Goal: Ask a question

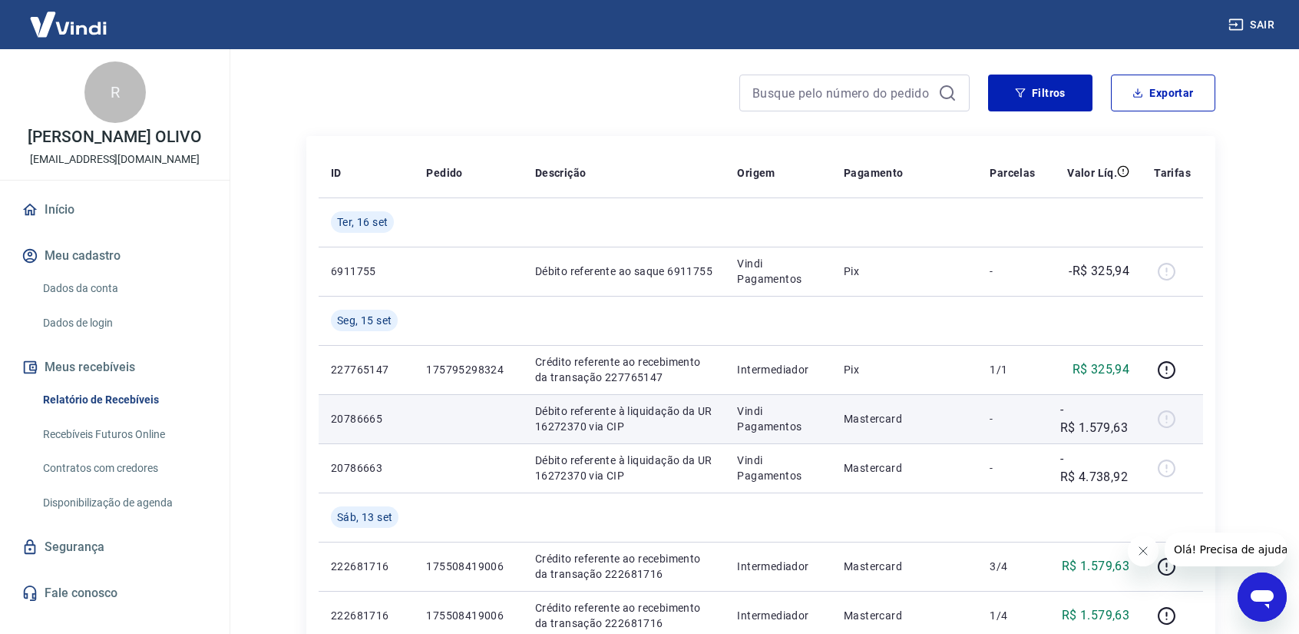
scroll to position [77, 0]
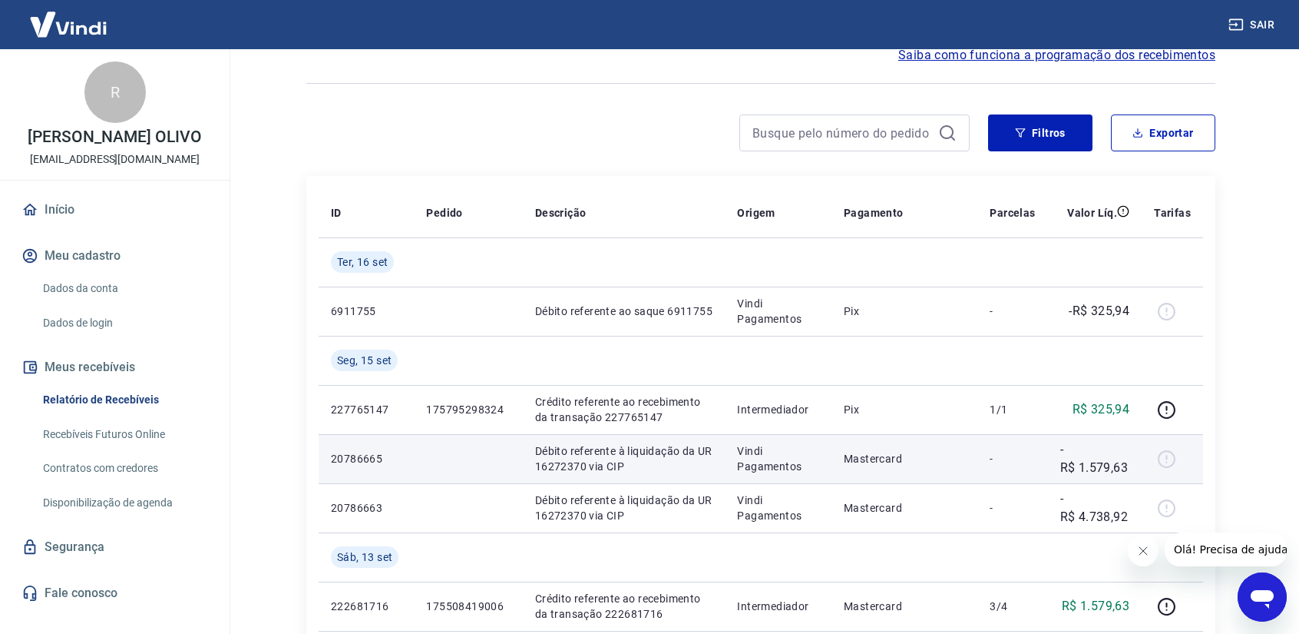
click at [353, 452] on p "20786665" at bounding box center [366, 458] width 71 height 15
click at [352, 452] on p "20786665" at bounding box center [366, 458] width 71 height 15
drag, startPoint x: 329, startPoint y: 456, endPoint x: 389, endPoint y: 460, distance: 60.0
click at [382, 460] on td "20786665" at bounding box center [366, 458] width 95 height 49
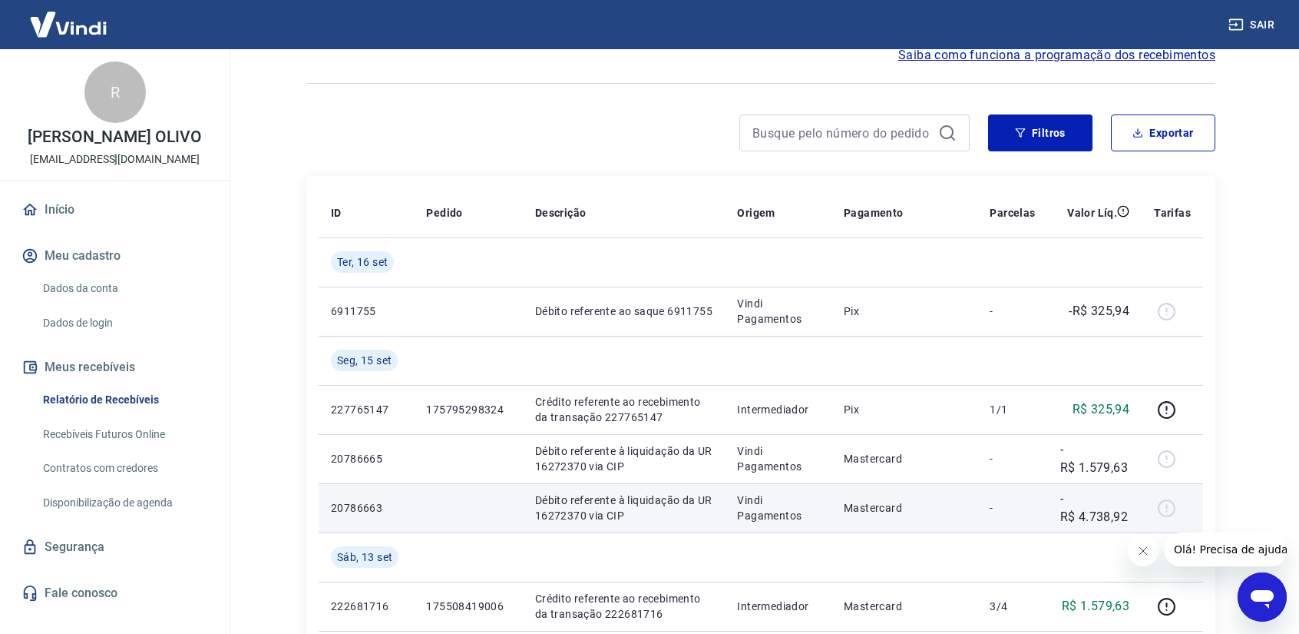
click at [359, 518] on td "20786663" at bounding box center [366, 507] width 95 height 49
drag, startPoint x: 333, startPoint y: 510, endPoint x: 381, endPoint y: 510, distance: 48.4
click at [381, 510] on p "20786663" at bounding box center [366, 507] width 71 height 15
copy p "20786663"
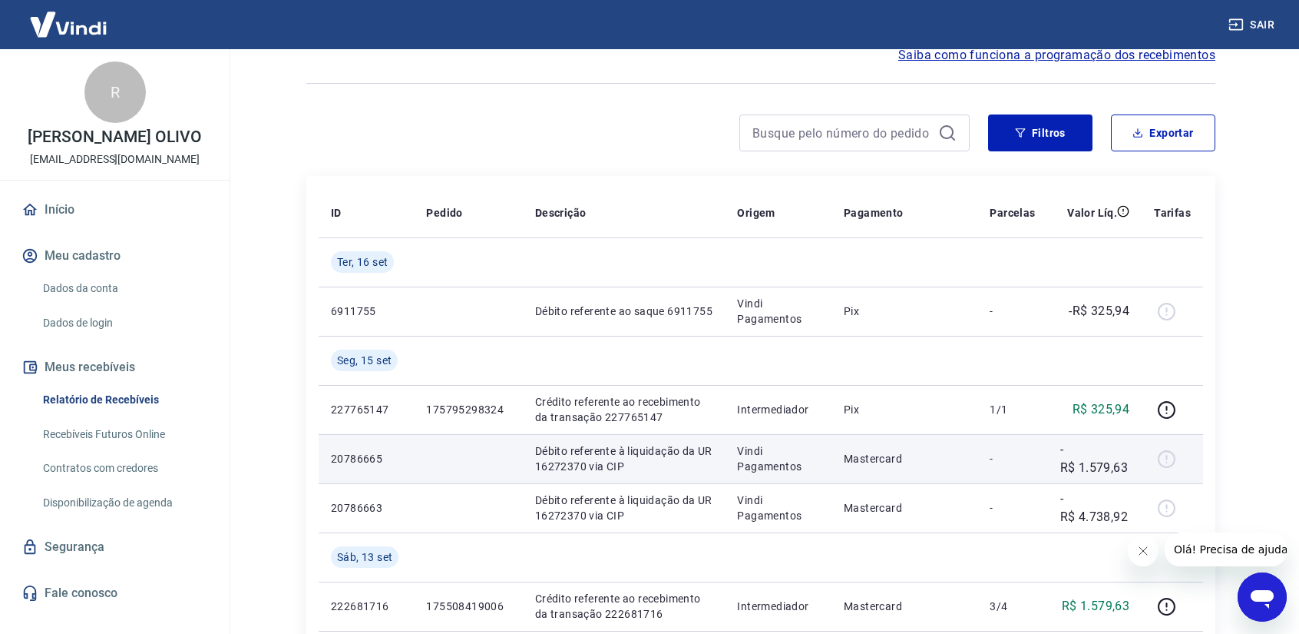
click at [568, 468] on p "Débito referente à liquidação da UR 16272370 via CIP" at bounding box center [624, 458] width 178 height 31
copy p "16272370"
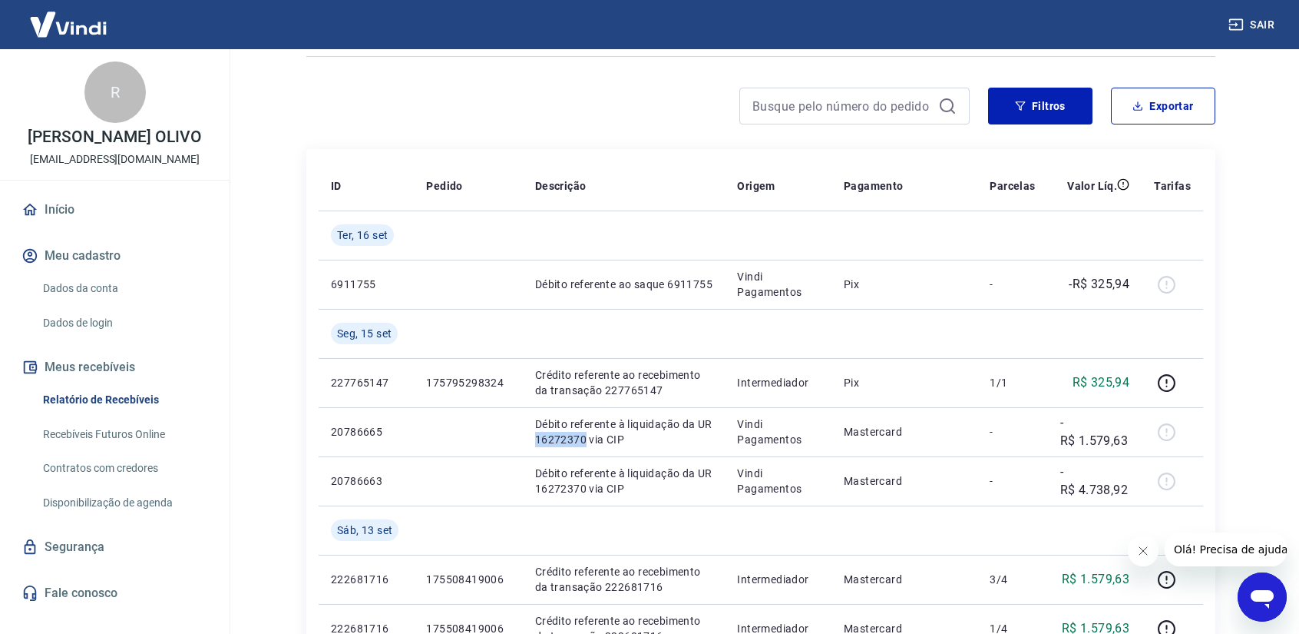
scroll to position [154, 0]
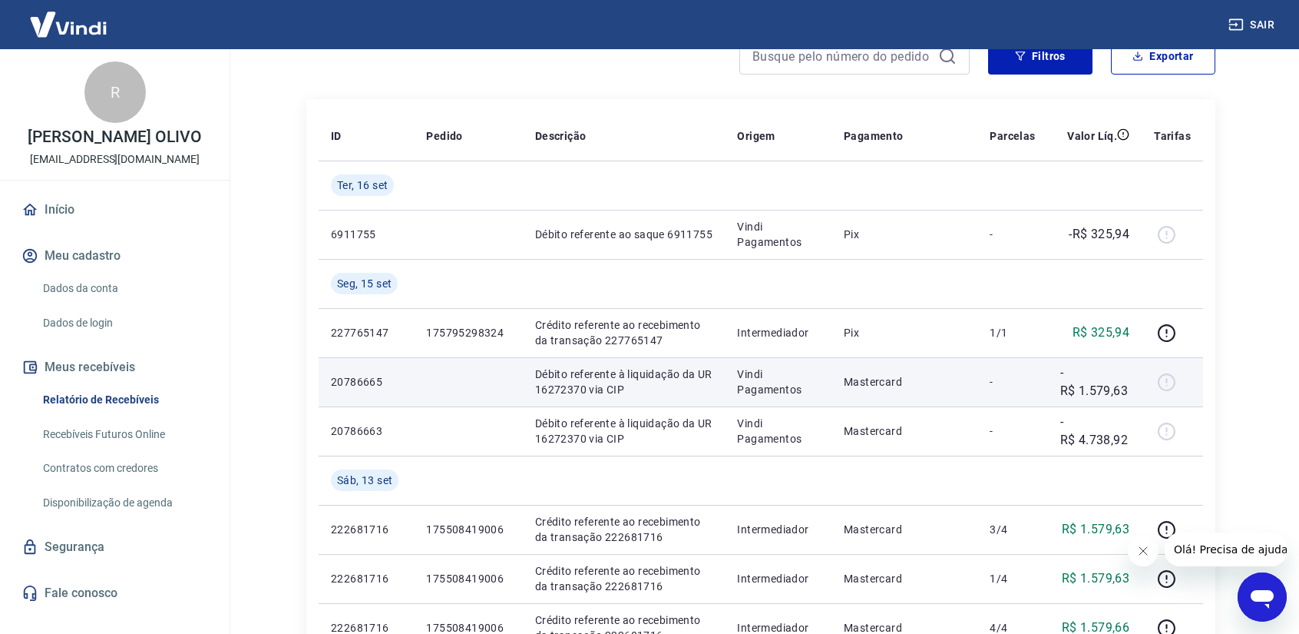
click at [1164, 382] on div at bounding box center [1172, 381] width 37 height 25
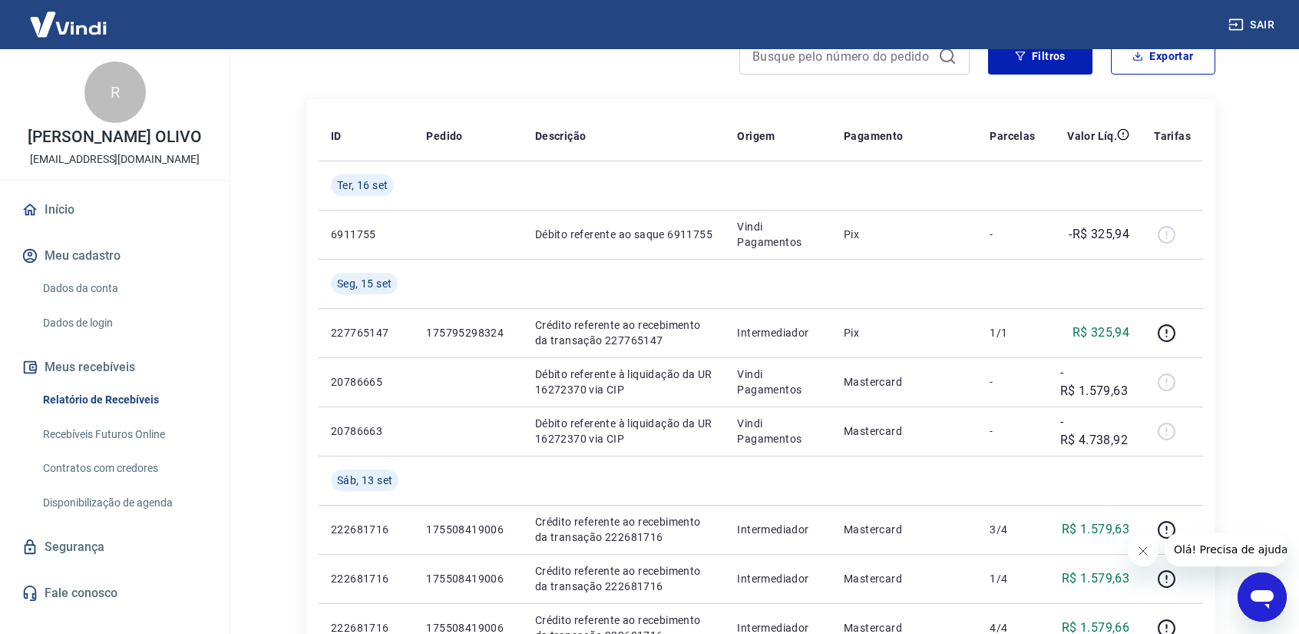
click at [1266, 605] on icon "Abrir janela de mensagens" at bounding box center [1263, 597] width 28 height 28
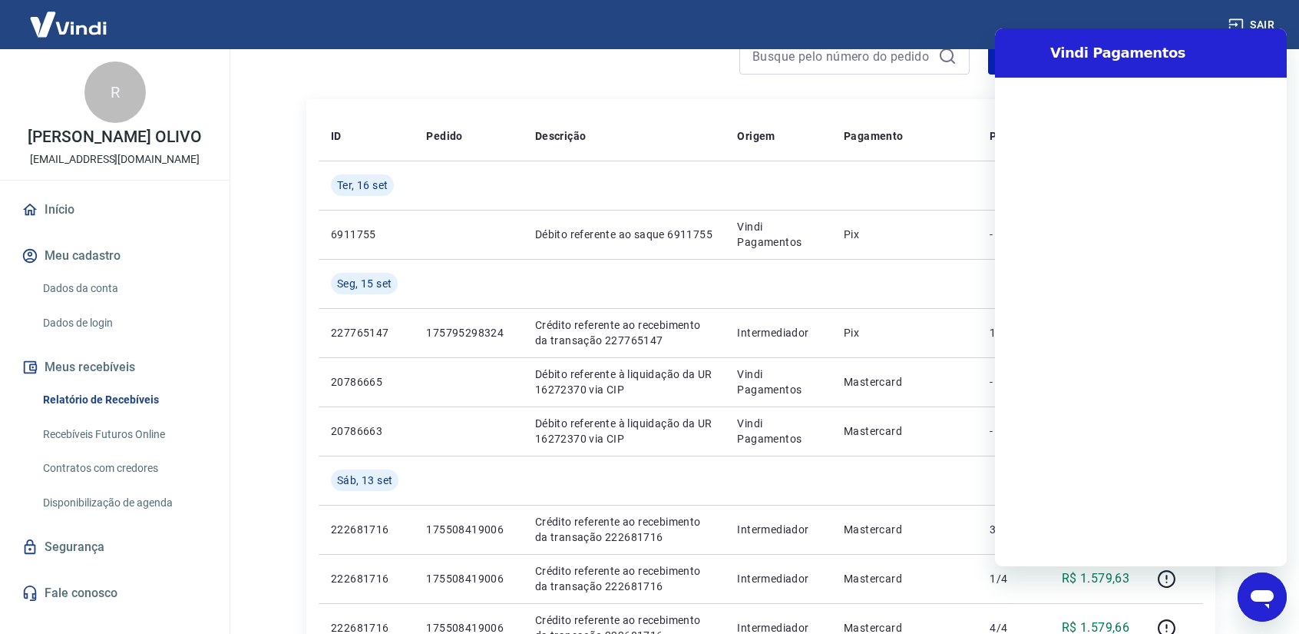
scroll to position [0, 0]
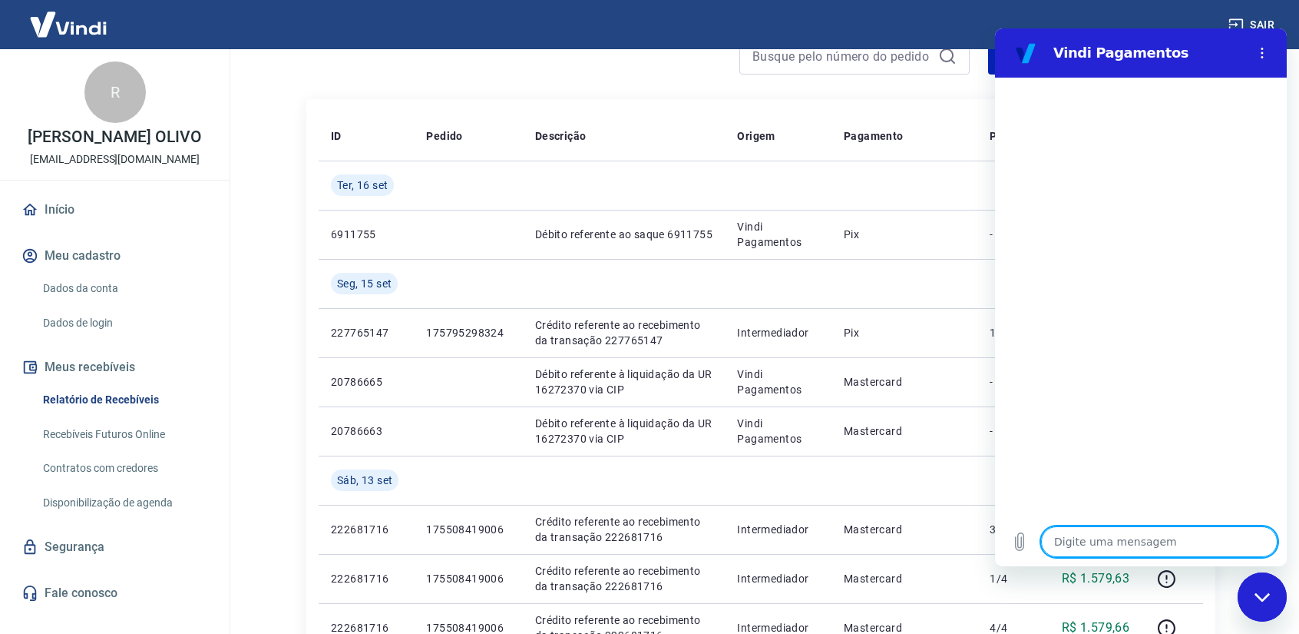
type textarea "O"
type textarea "x"
type textarea "Ol"
type textarea "x"
type textarea "Olá"
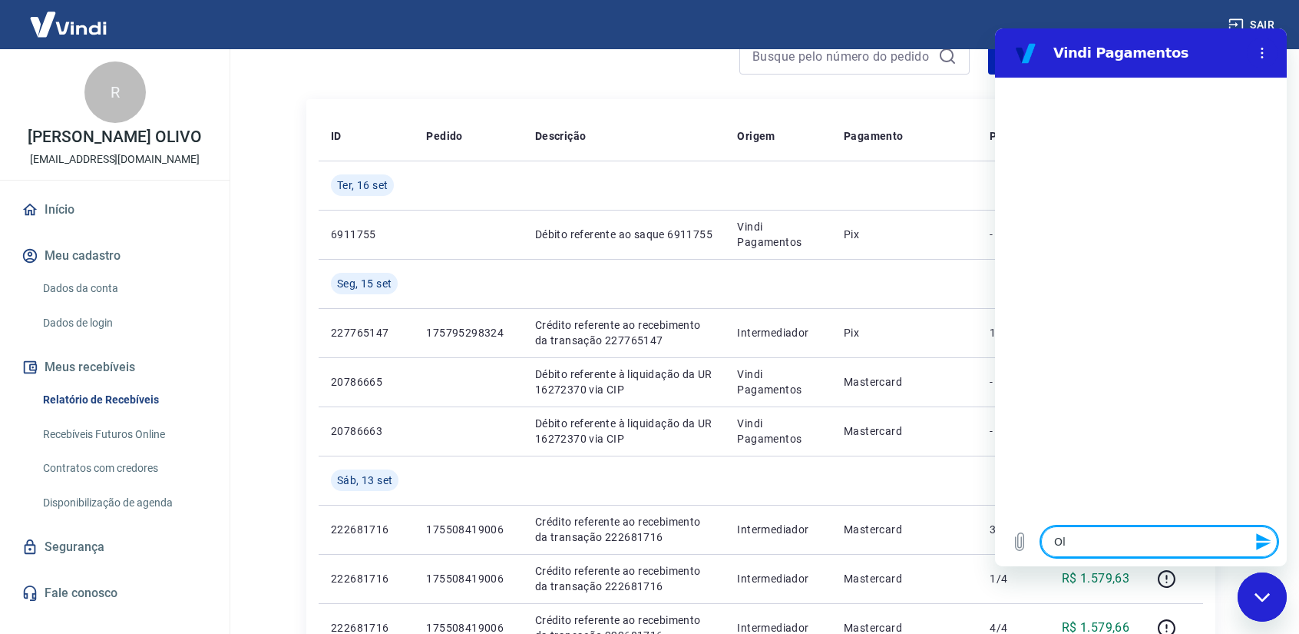
type textarea "x"
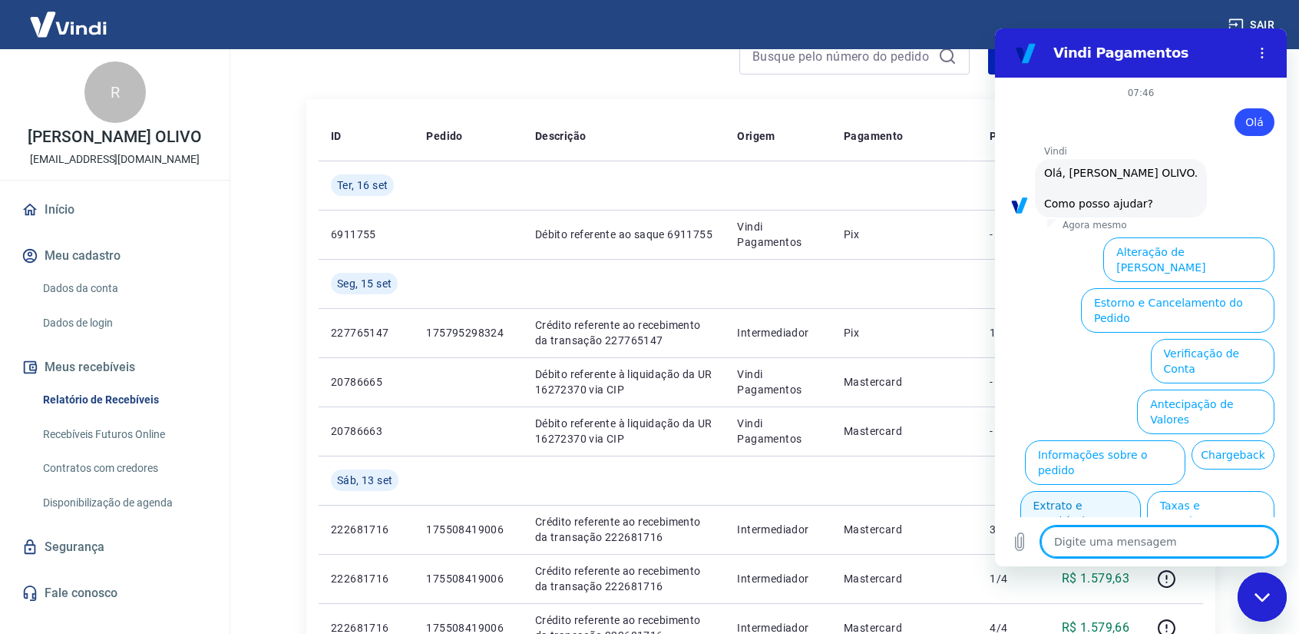
click at [1063, 491] on button "Extrato e Recebíveis" at bounding box center [1081, 513] width 121 height 45
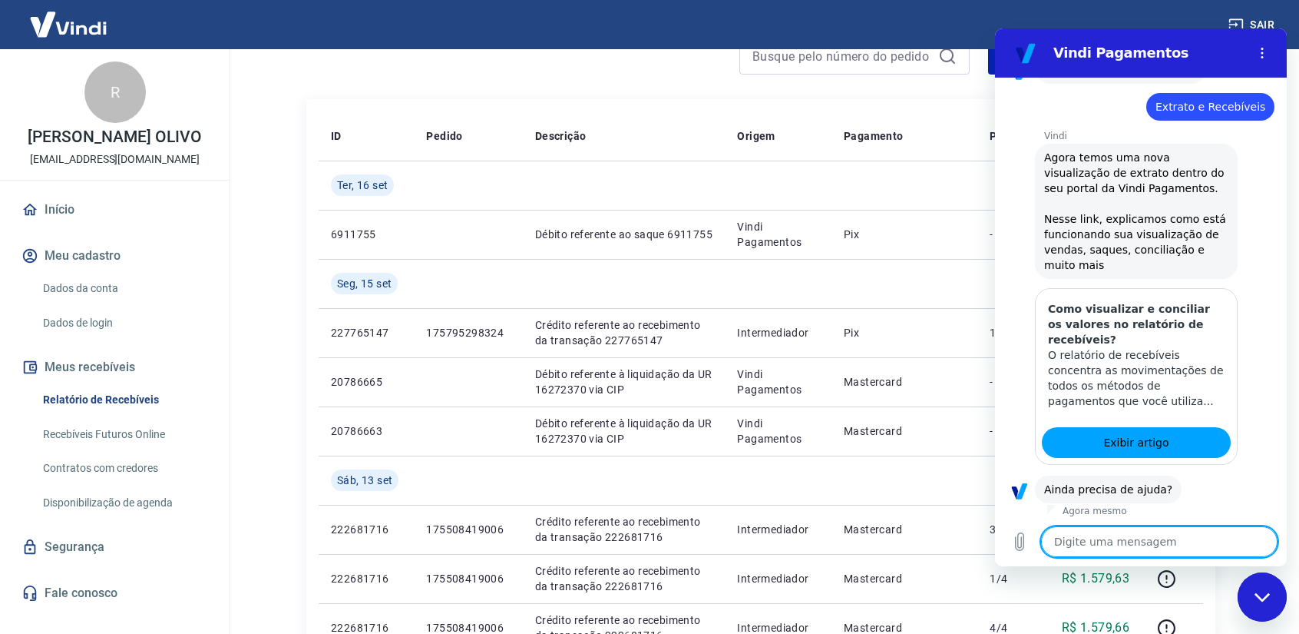
scroll to position [172, 0]
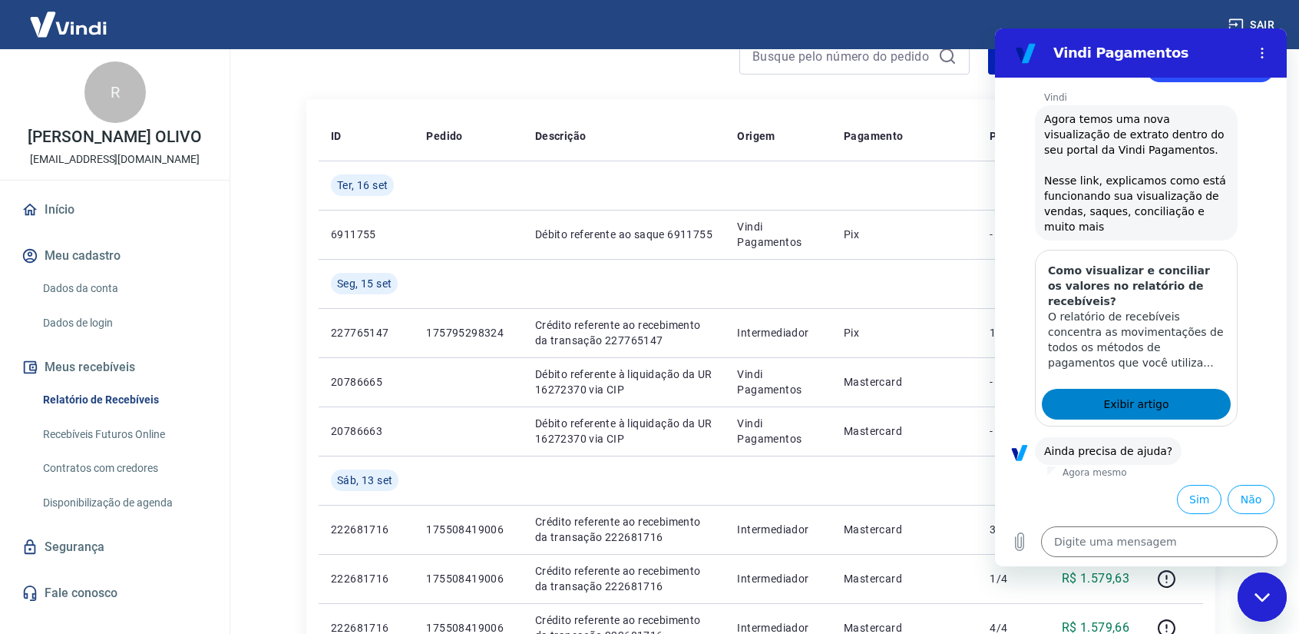
click at [1149, 402] on span "Exibir artigo" at bounding box center [1136, 404] width 65 height 18
click at [1249, 483] on li "Não" at bounding box center [1248, 495] width 53 height 35
click at [1246, 492] on button "Não" at bounding box center [1251, 499] width 47 height 29
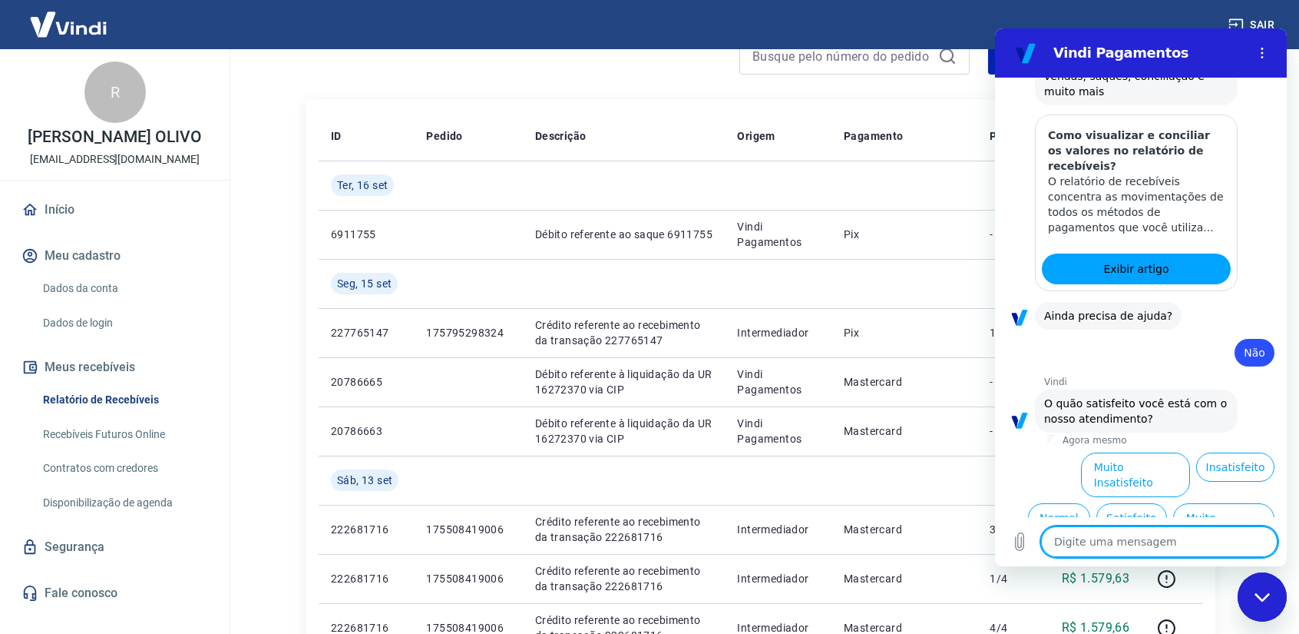
scroll to position [310, 0]
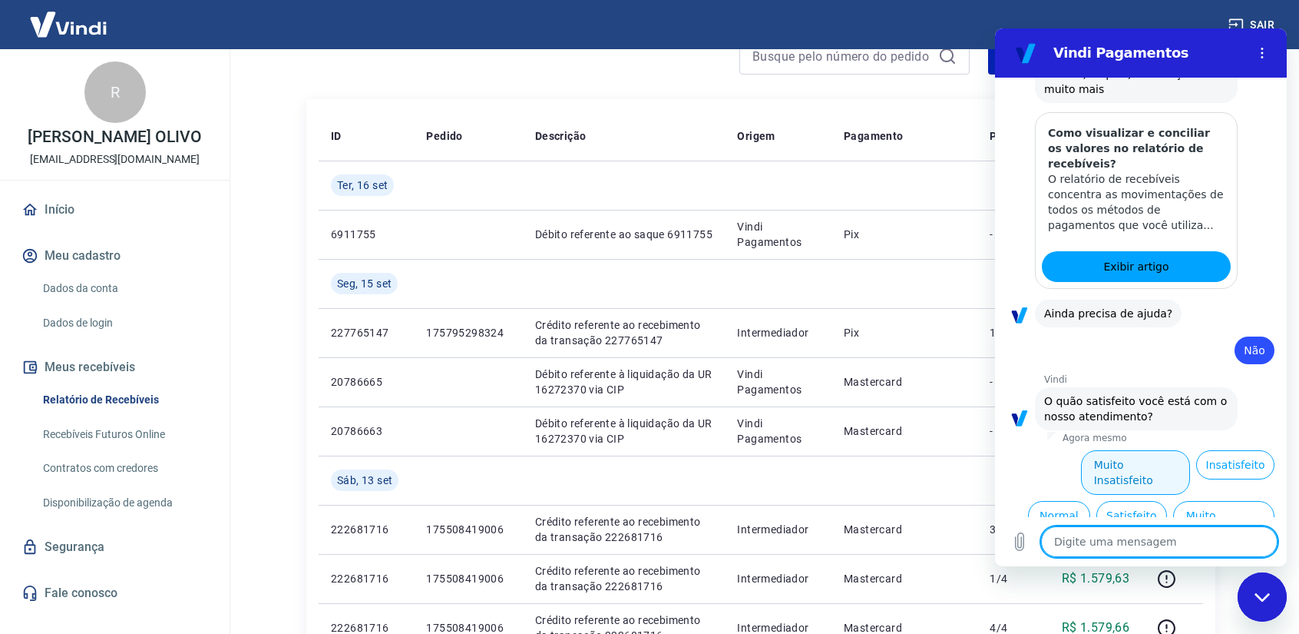
click at [1167, 469] on button "Muito Insatisfeito" at bounding box center [1136, 472] width 110 height 45
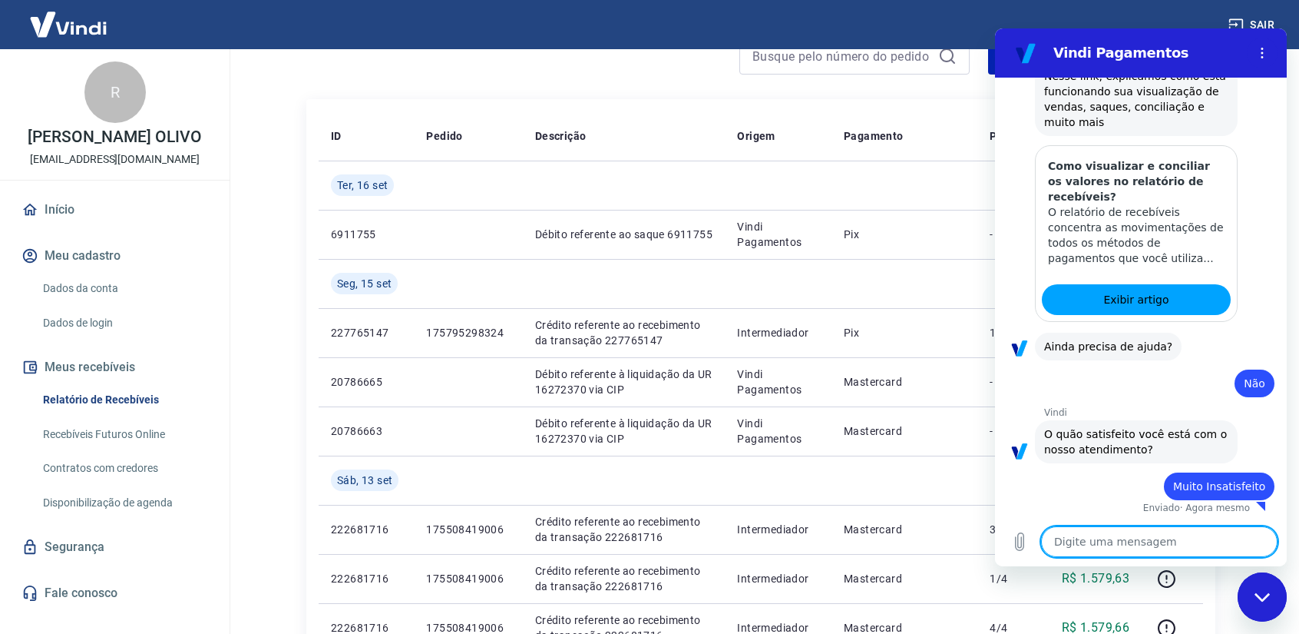
type textarea "x"
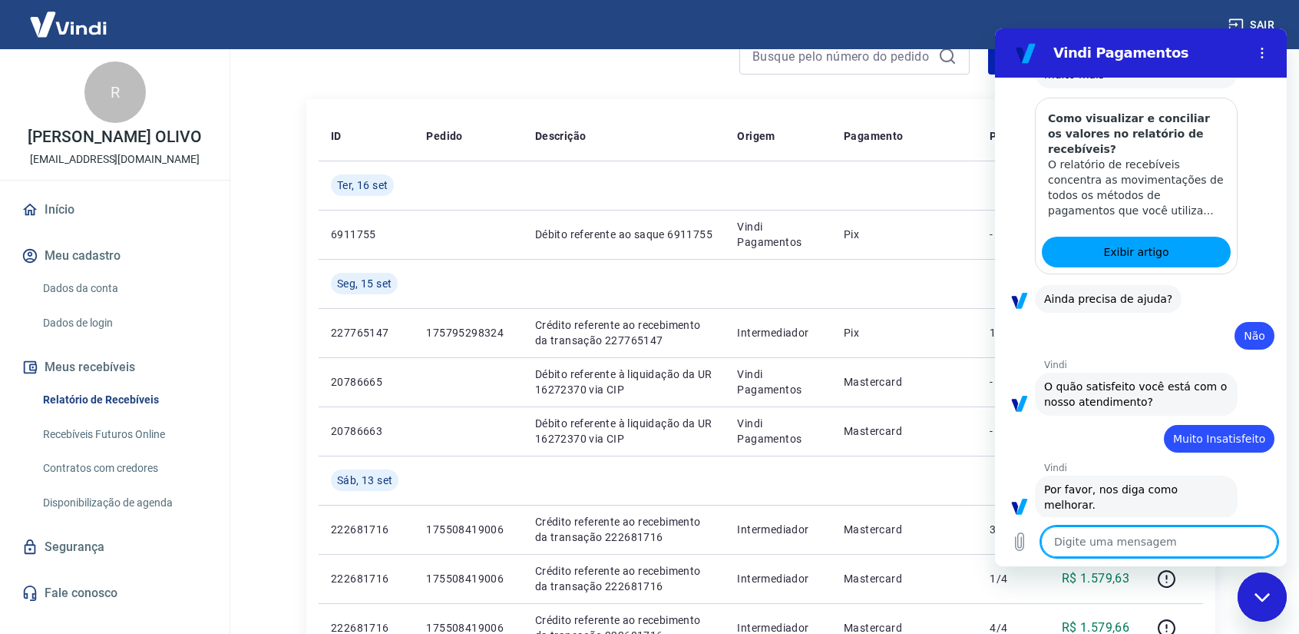
scroll to position [327, 0]
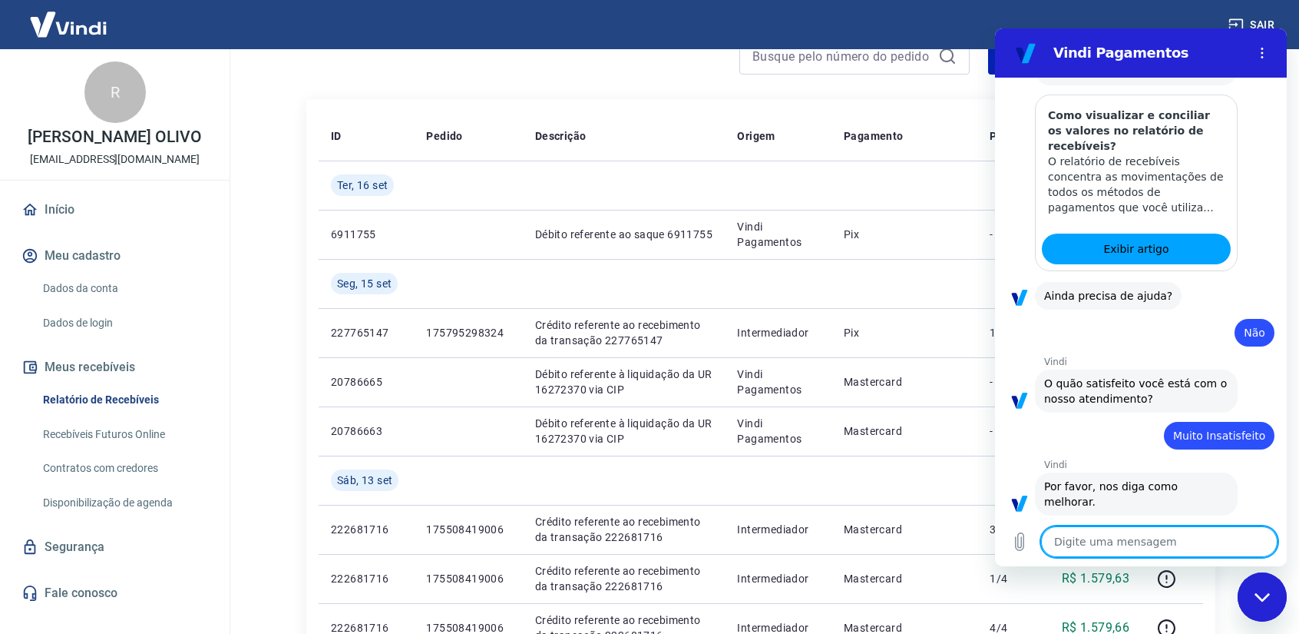
type textarea "M"
type textarea "x"
type textarea "Me"
type textarea "x"
type textarea "Me"
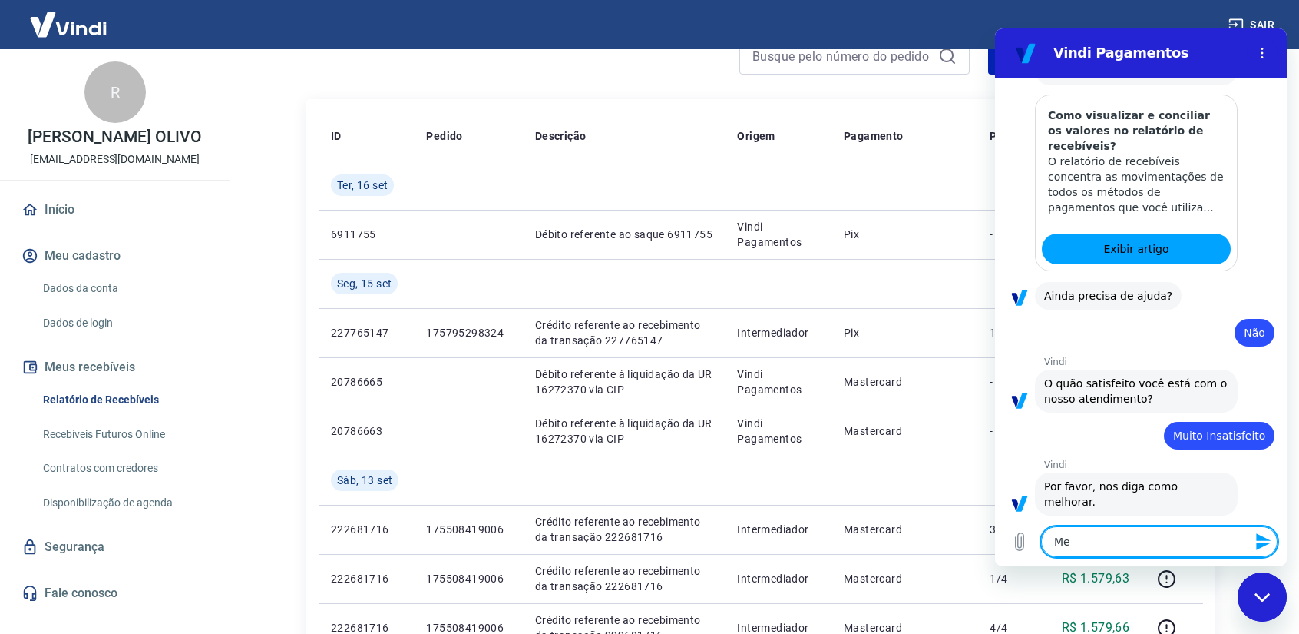
type textarea "x"
type textarea "Me a"
type textarea "x"
type textarea "Me at"
type textarea "x"
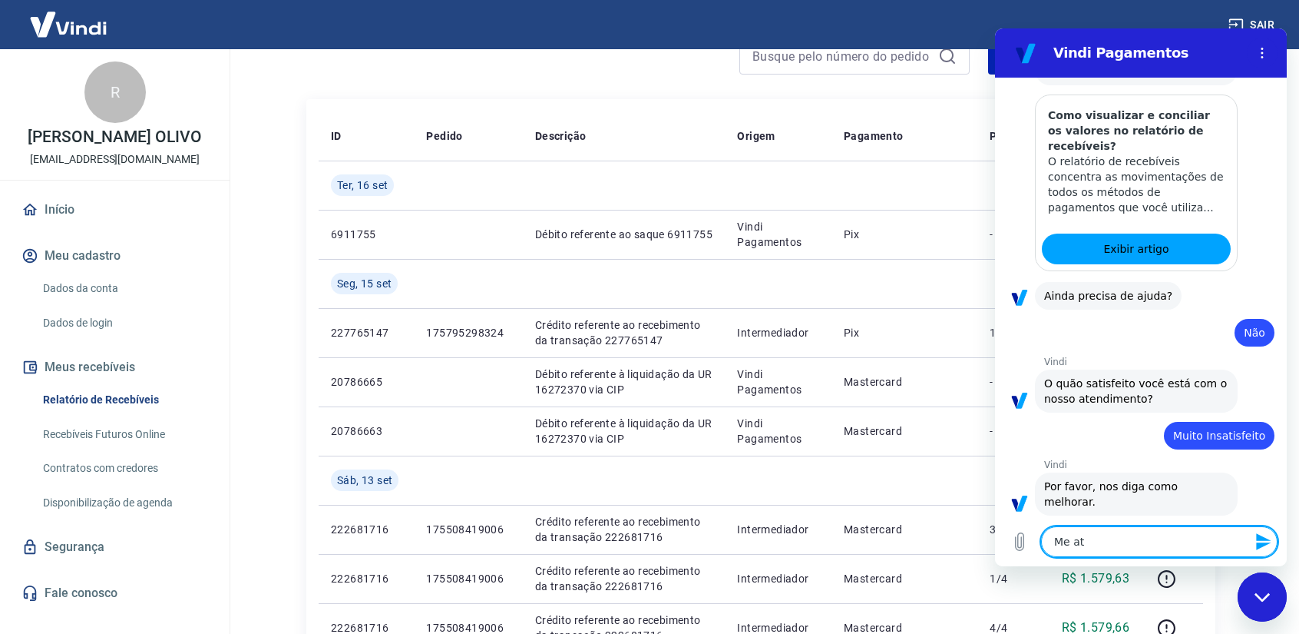
type textarea "Me ate"
type textarea "x"
type textarea "Me aten"
type textarea "x"
type textarea "Me atend"
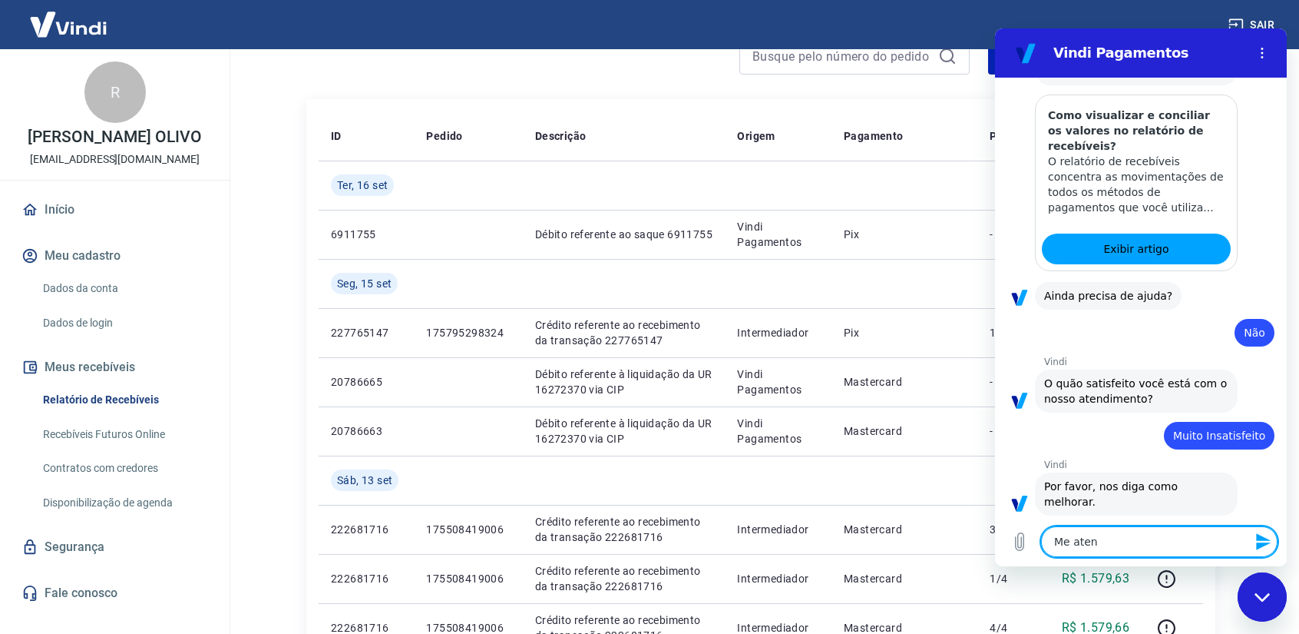
type textarea "x"
type textarea "Me atende"
type textarea "x"
type textarea "Me atender"
type textarea "x"
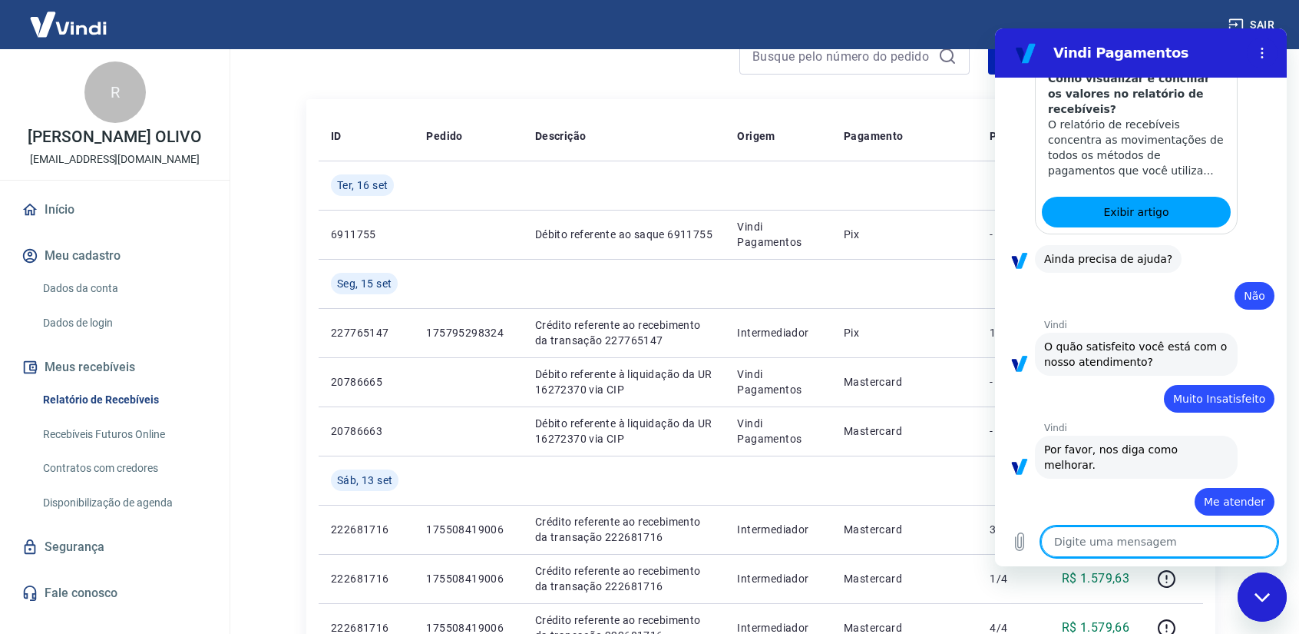
type textarea "x"
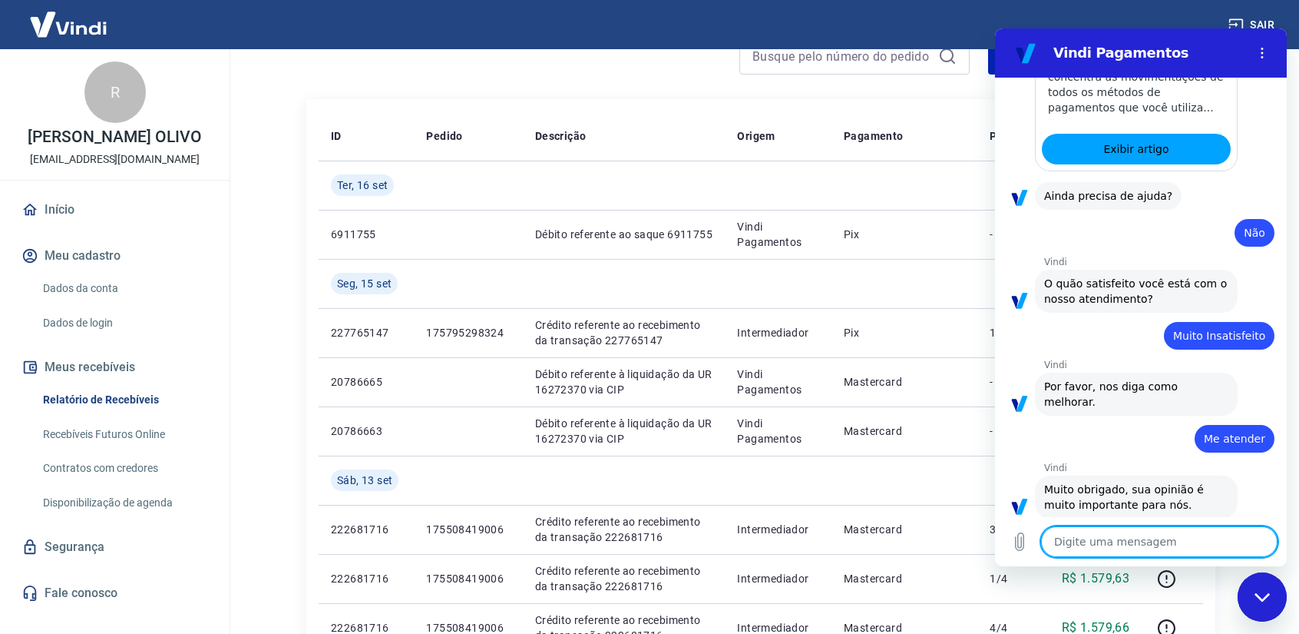
scroll to position [430, 0]
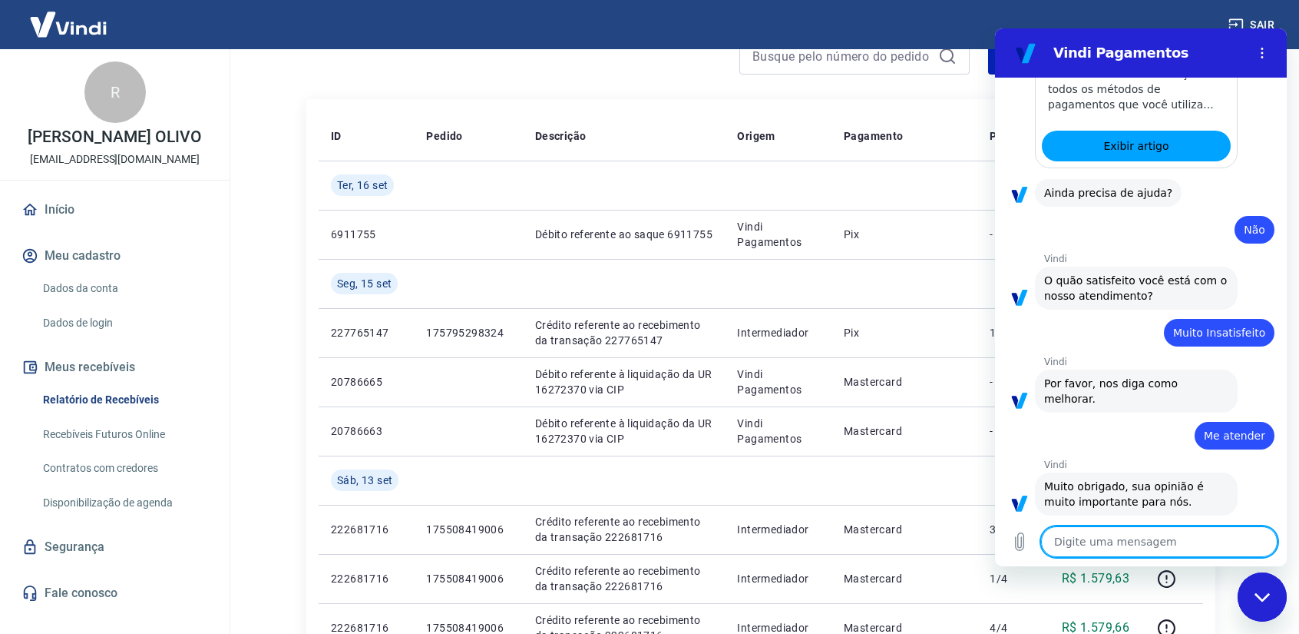
type textarea "o"
type textarea "x"
type textarea "ol"
type textarea "x"
type textarea "olá"
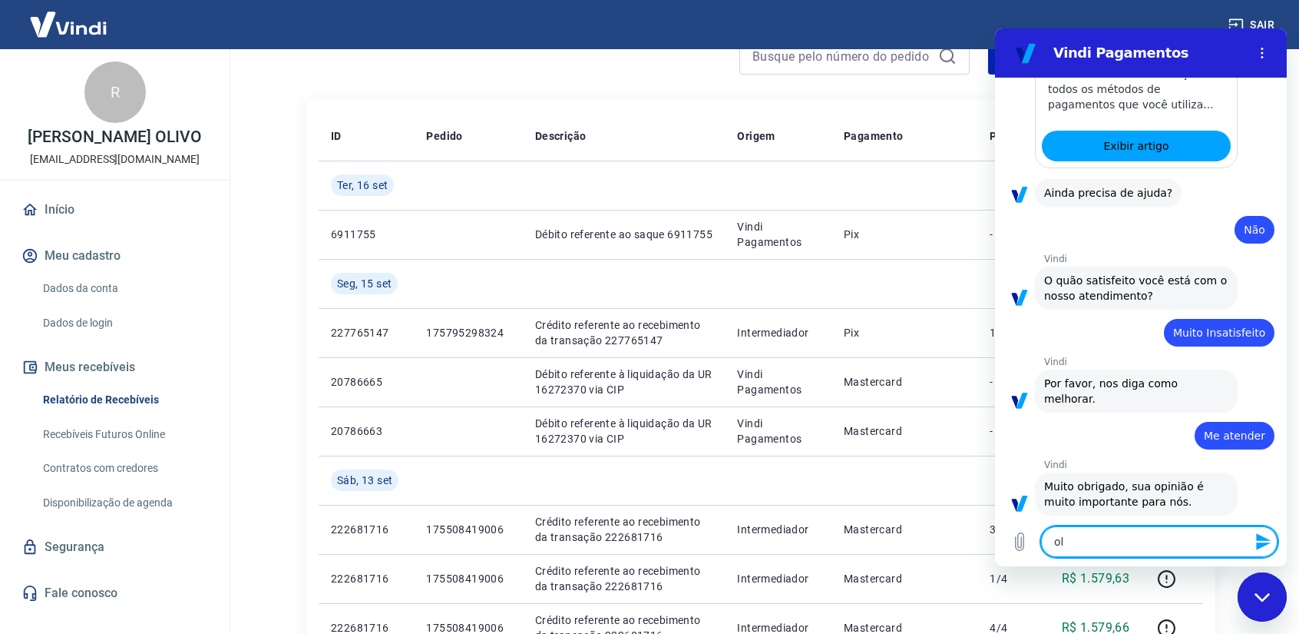
type textarea "x"
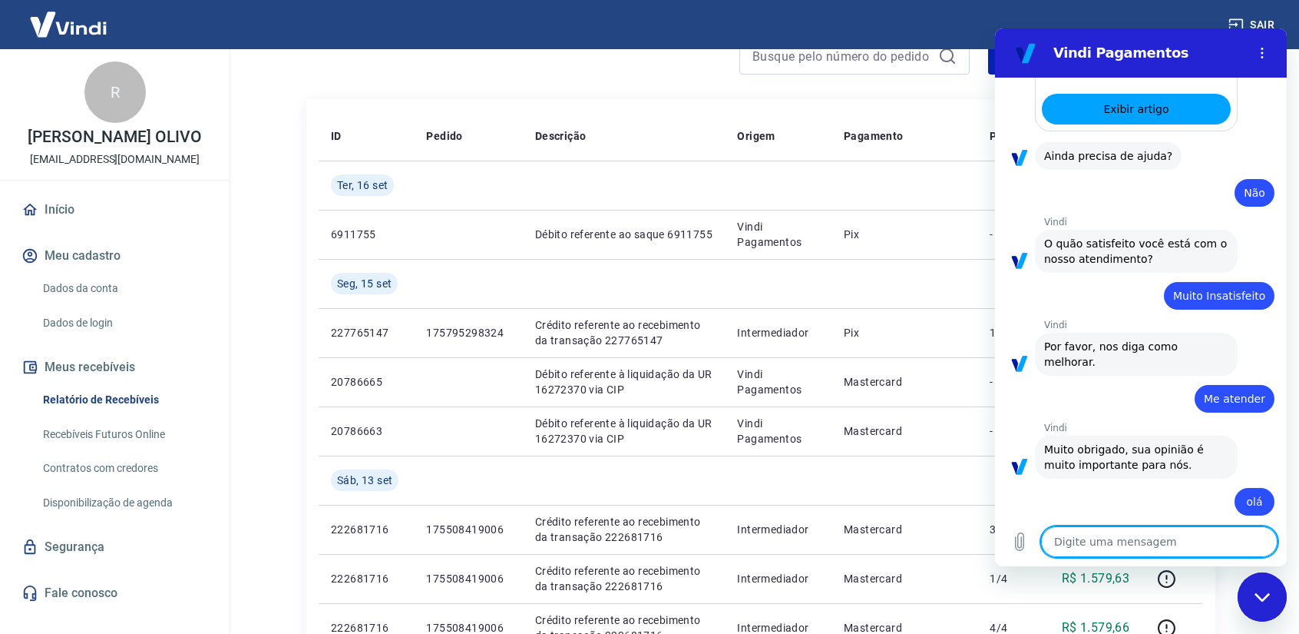
type textarea "x"
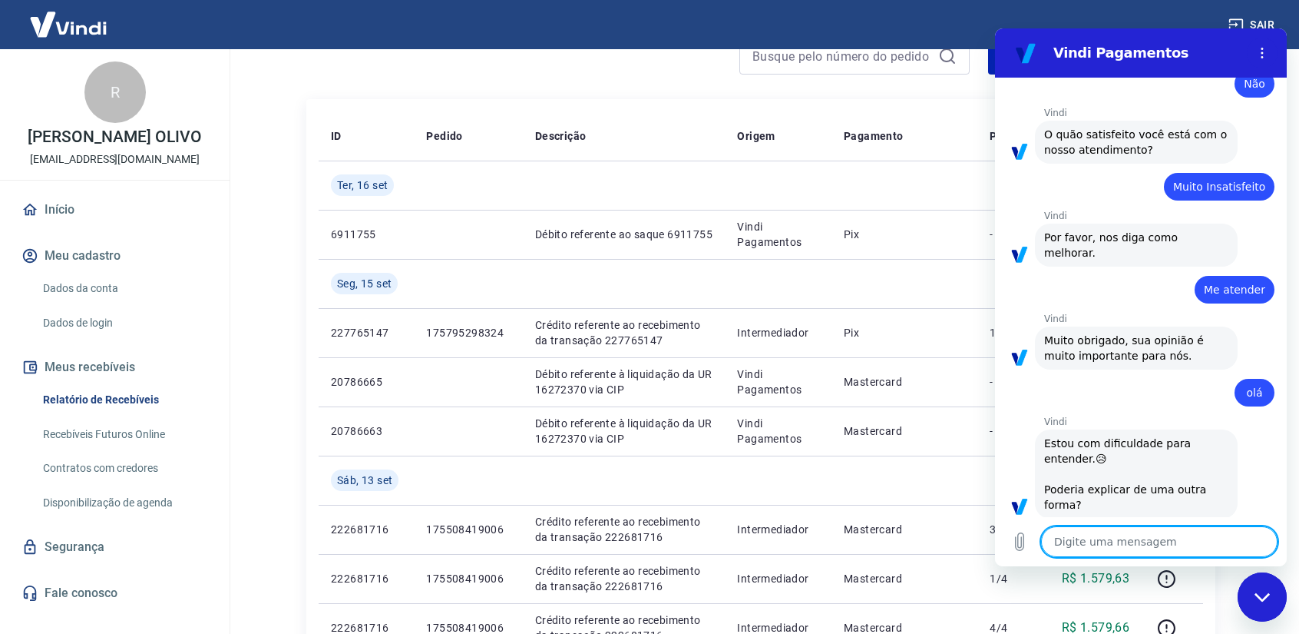
scroll to position [579, 0]
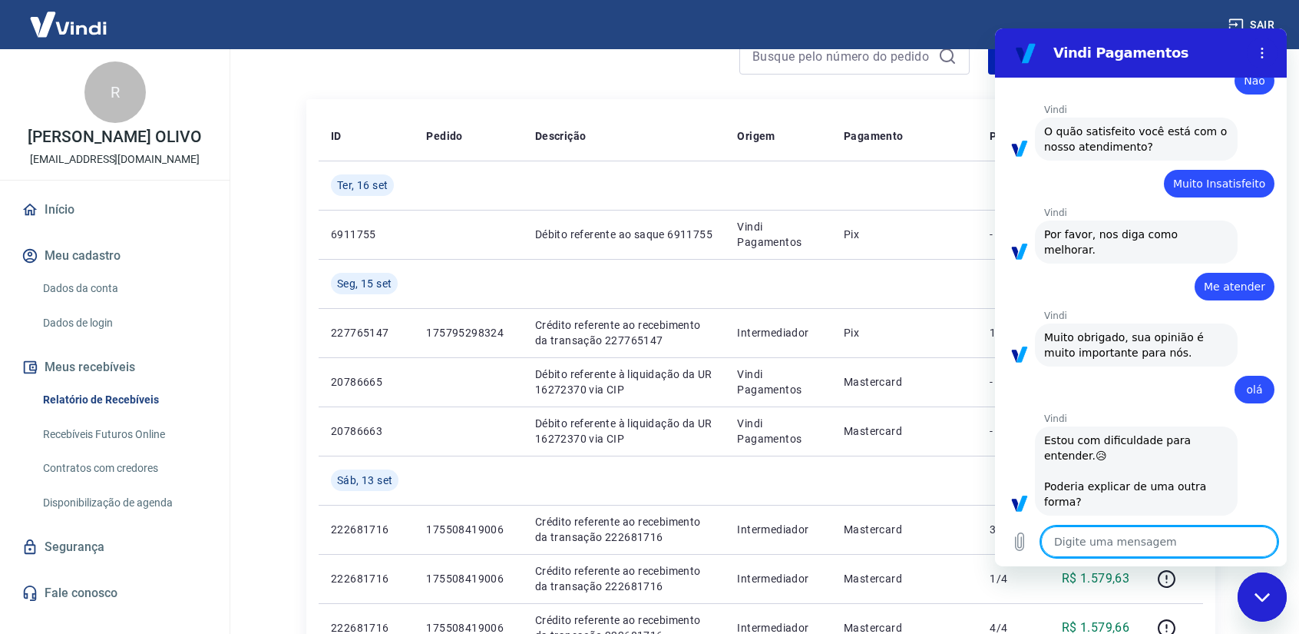
type textarea "F"
type textarea "x"
type textarea "Fa"
type textarea "x"
type textarea "Fal"
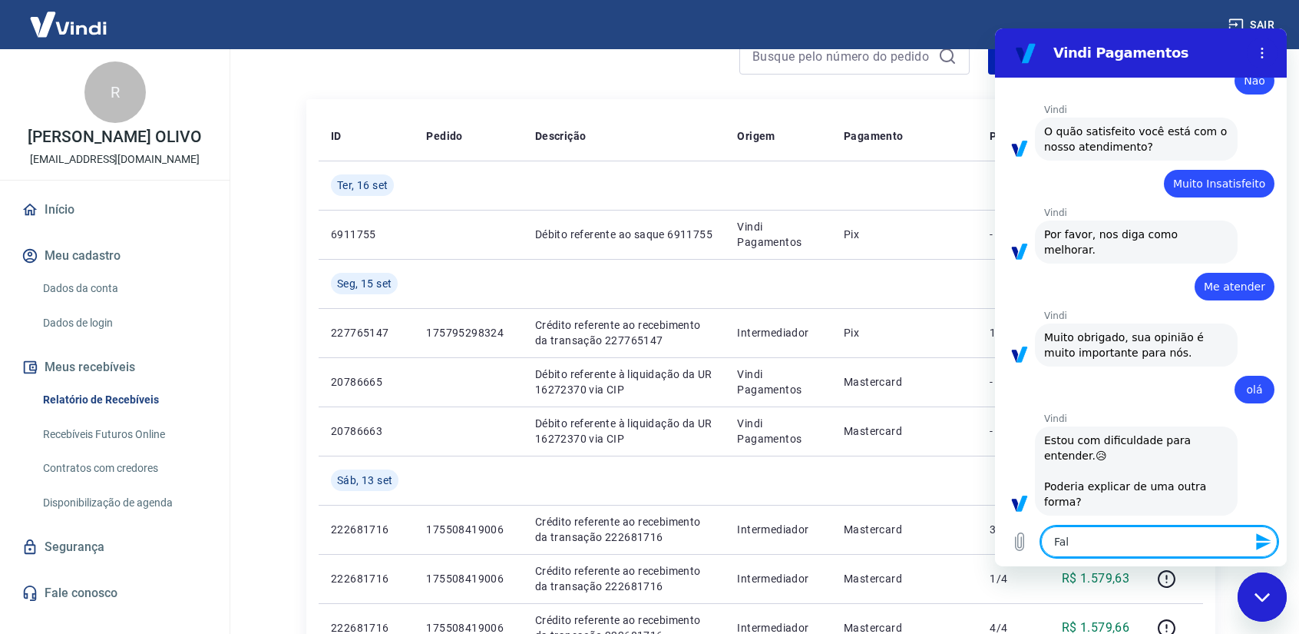
type textarea "x"
type textarea "Fala"
type textarea "x"
type textarea "Falar"
type textarea "x"
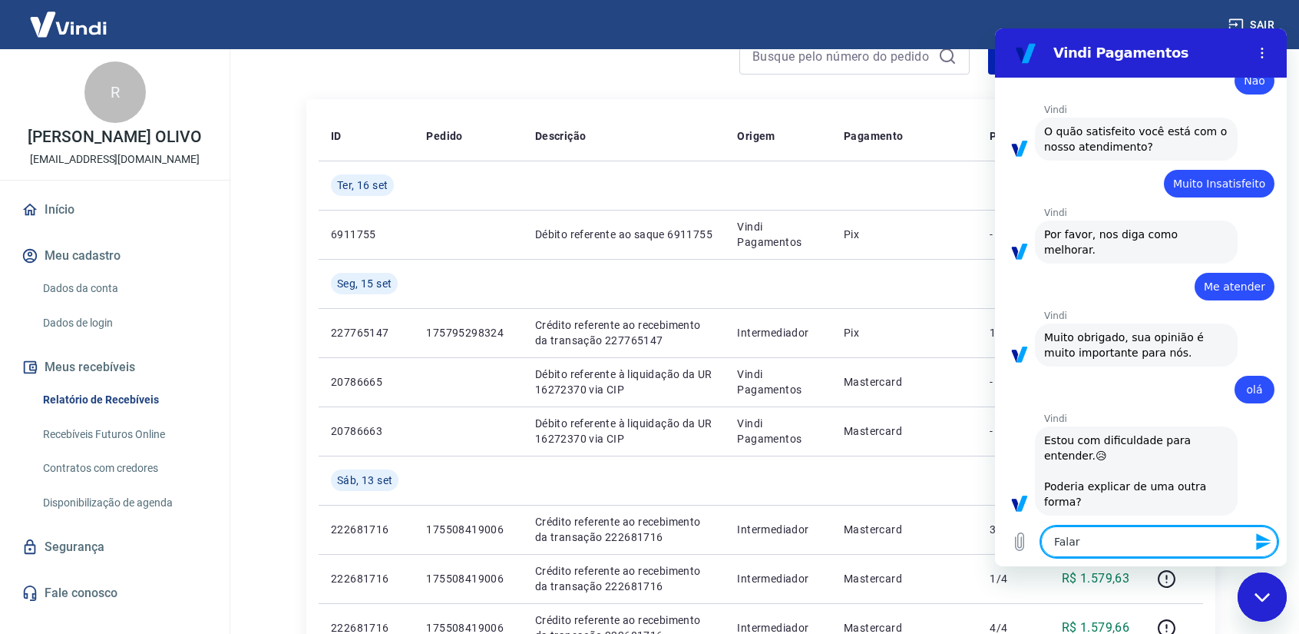
type textarea "Falar"
type textarea "x"
type textarea "Falar c"
type textarea "x"
type textarea "Falar co"
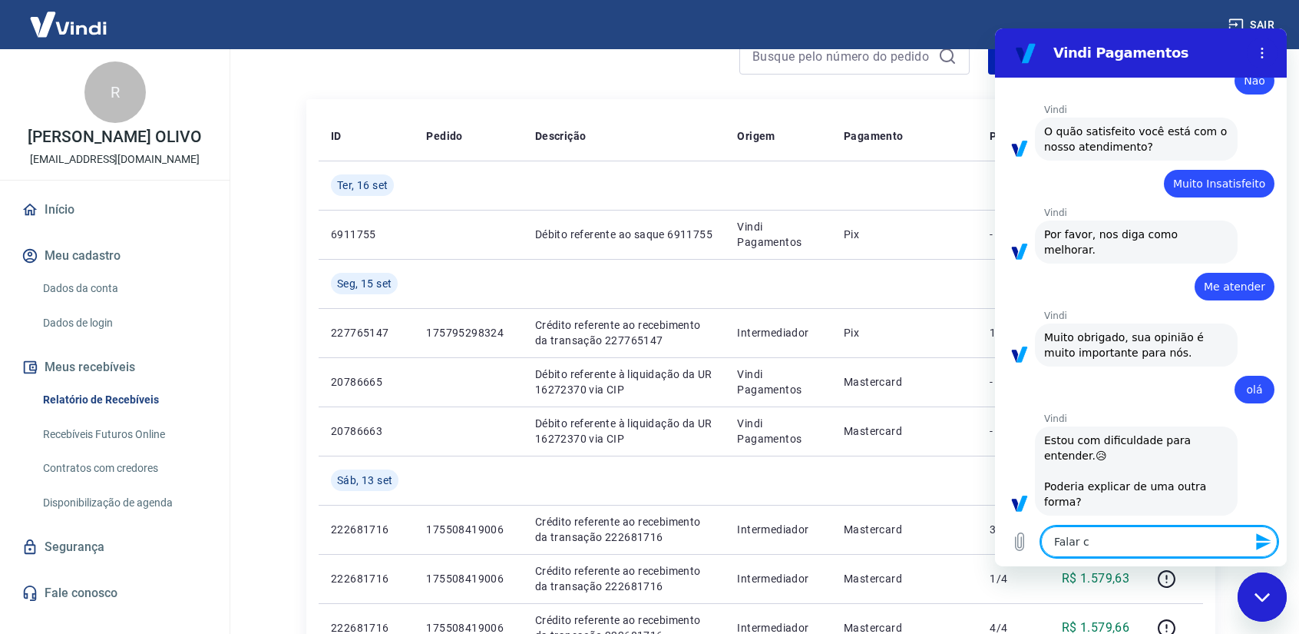
type textarea "x"
type textarea "Falar com"
type textarea "x"
type textarea "Falar com"
type textarea "x"
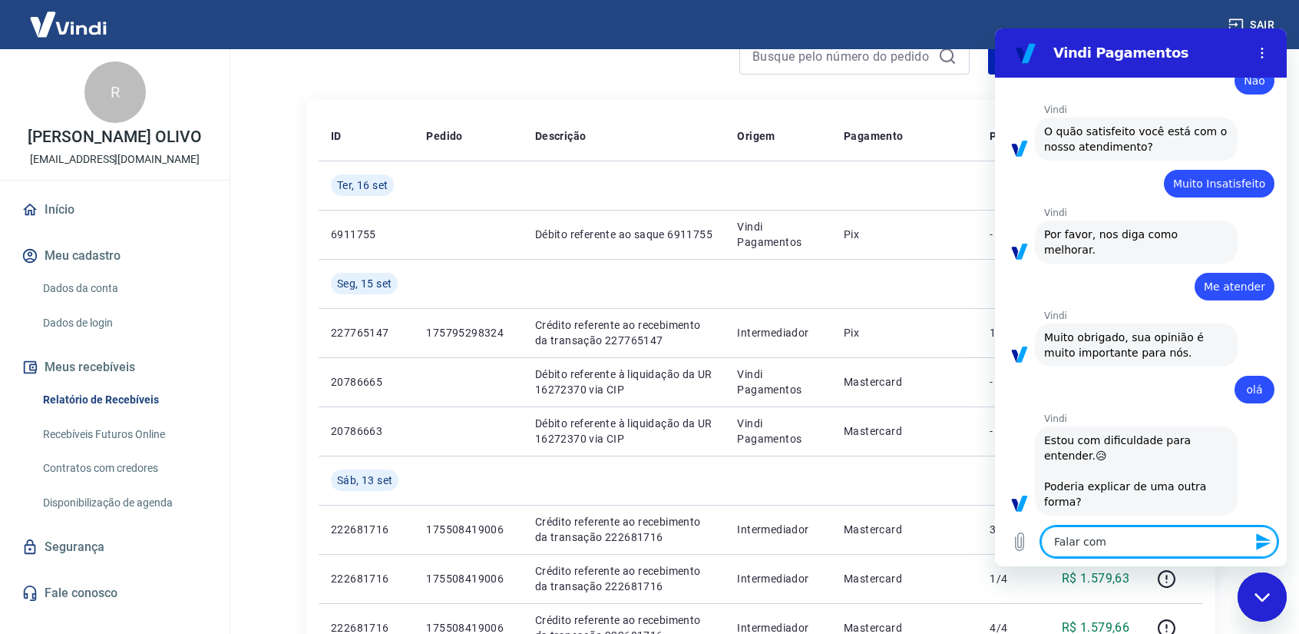
type textarea "Falar com a"
type textarea "x"
type textarea "Falar com at"
type textarea "x"
type textarea "Falar com ate"
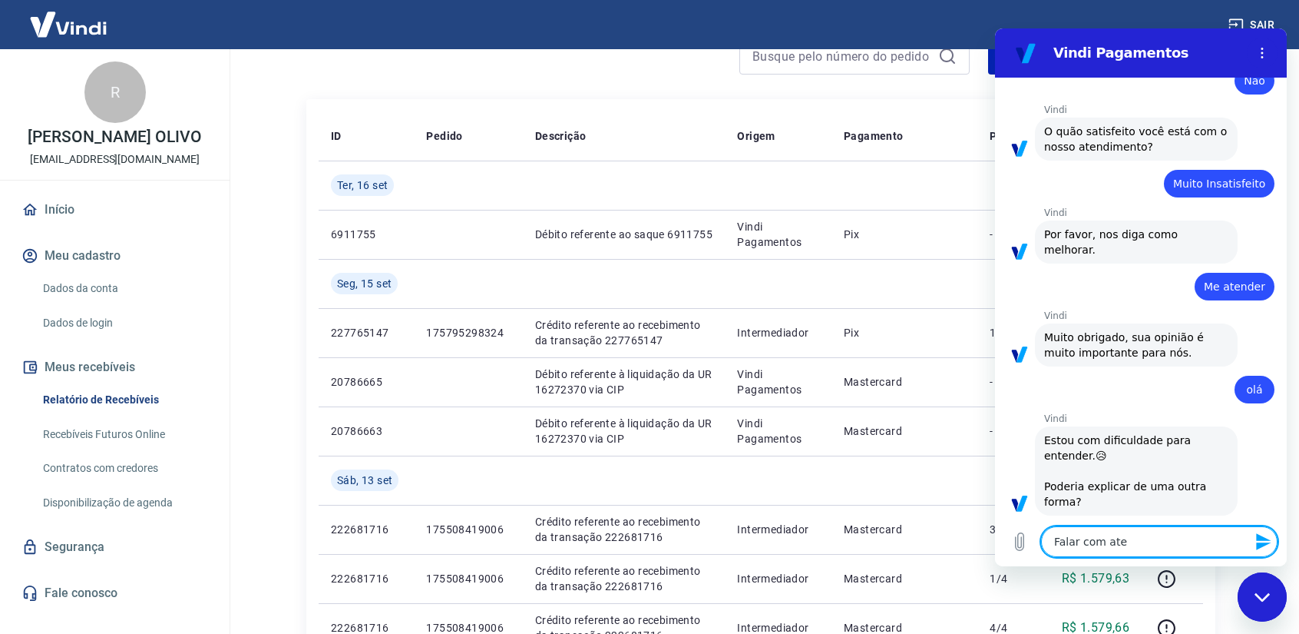
type textarea "x"
type textarea "Falar com aten"
type textarea "x"
type textarea "Falar com atend"
type textarea "x"
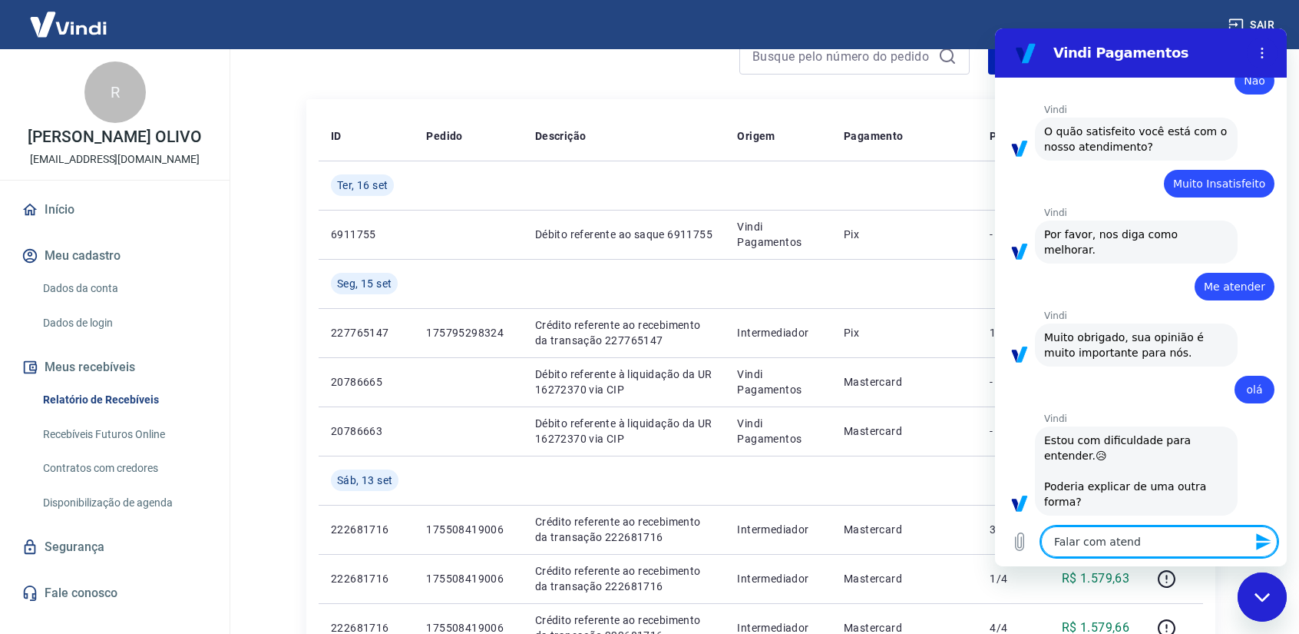
type textarea "Falar com atende"
type textarea "x"
type textarea "Falar com atenden"
type textarea "x"
type textarea "Falar com atendent"
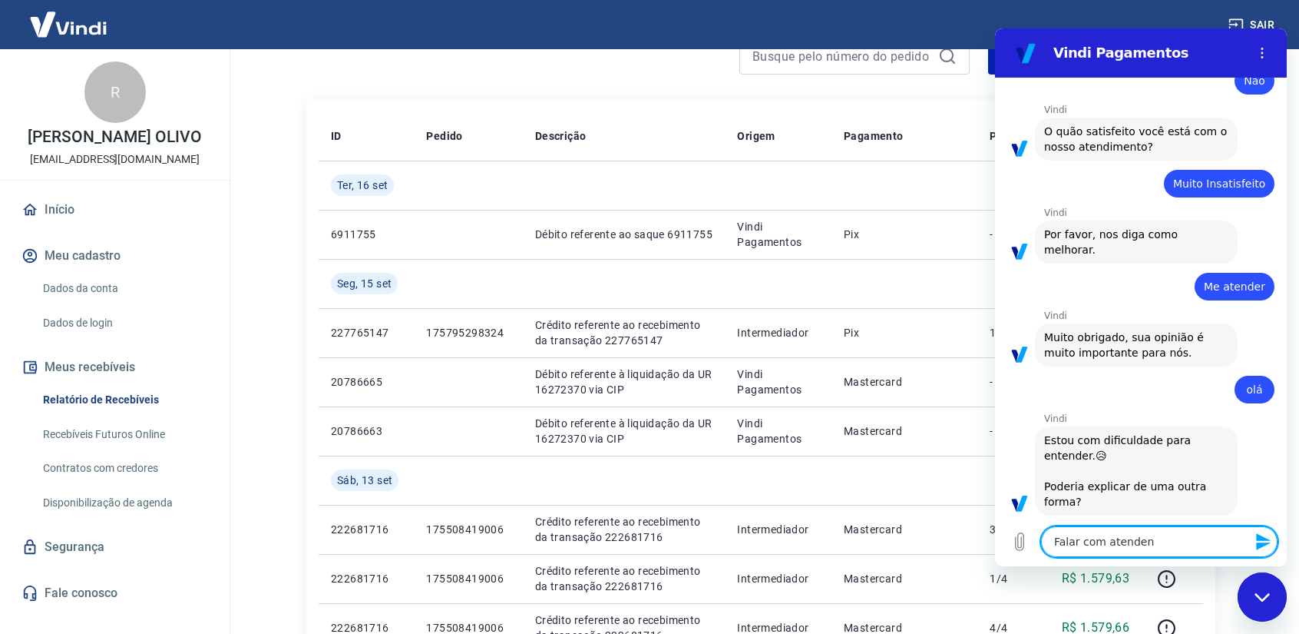
type textarea "x"
type textarea "Falar com atendente"
type textarea "x"
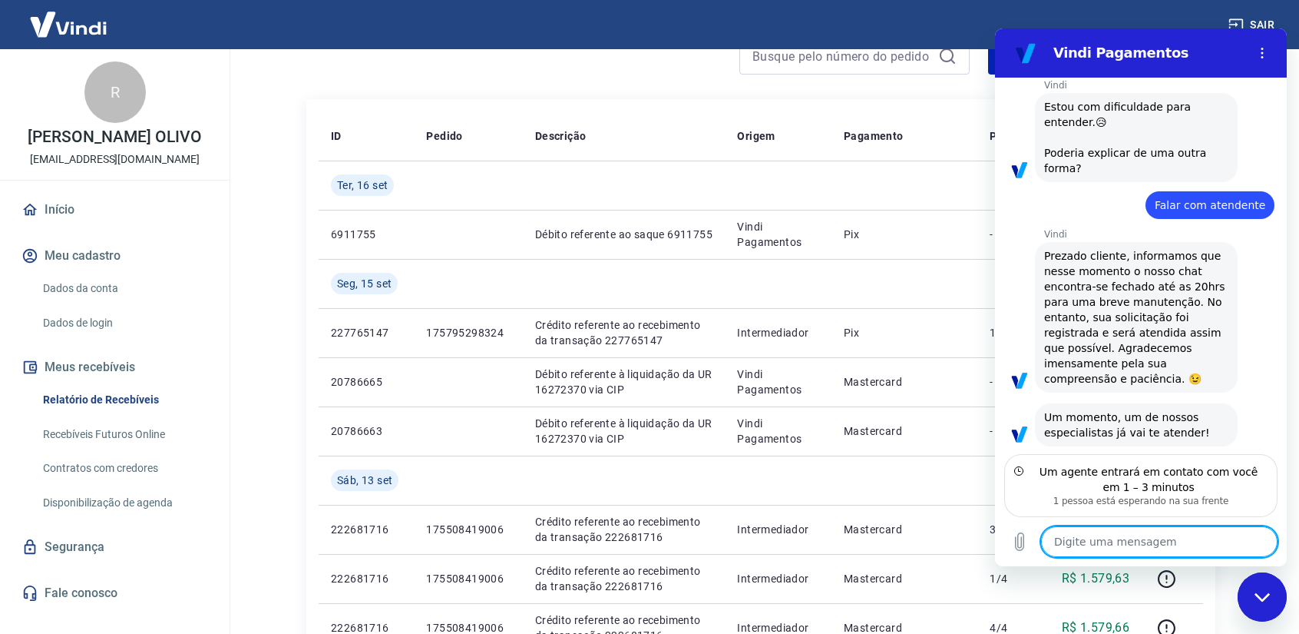
scroll to position [897, 0]
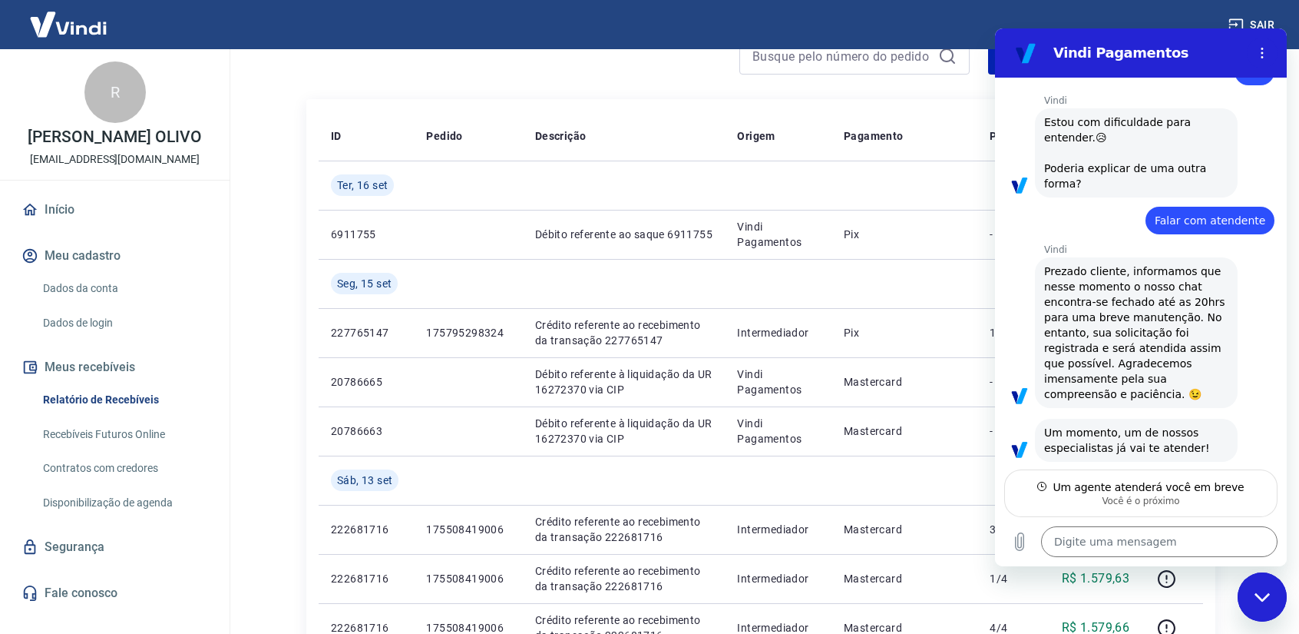
type textarea "x"
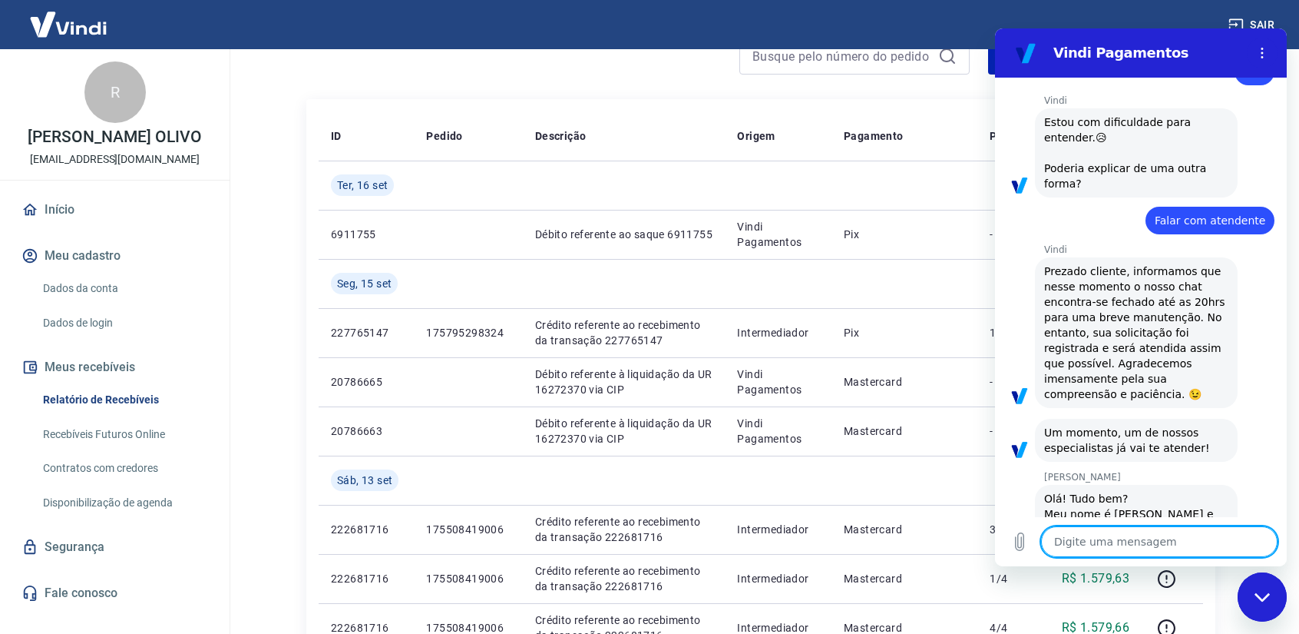
scroll to position [955, 0]
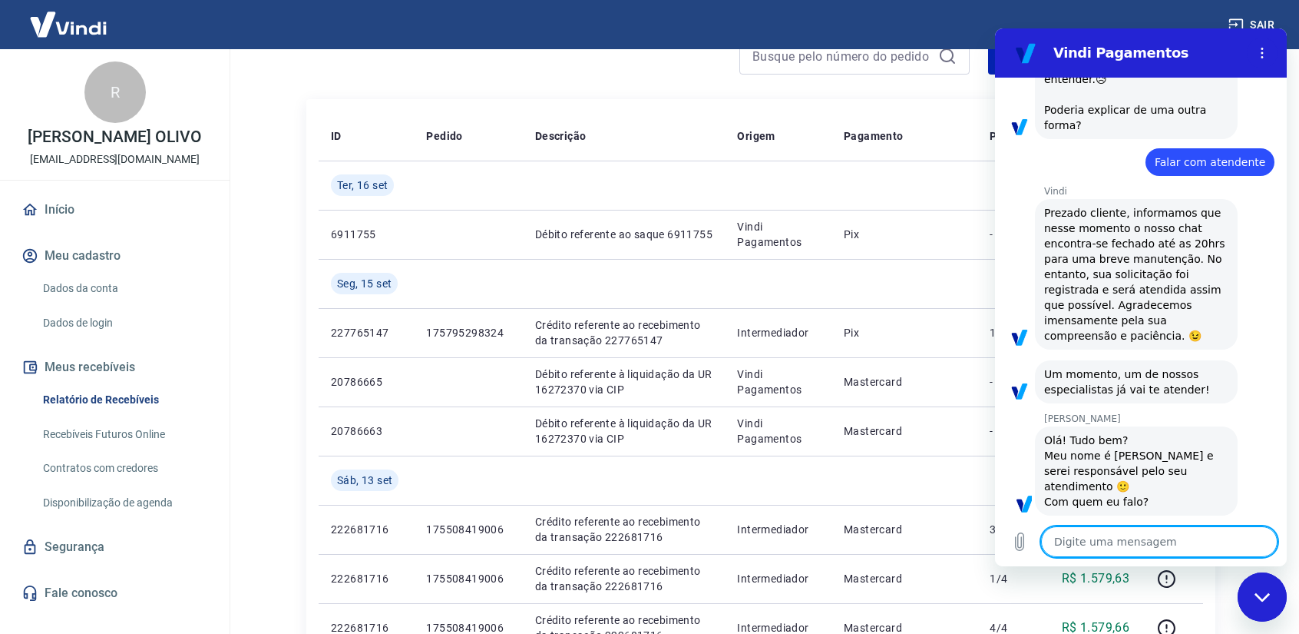
type textarea "O"
type textarea "x"
type textarea "Oi"
type textarea "x"
type textarea "Oi"
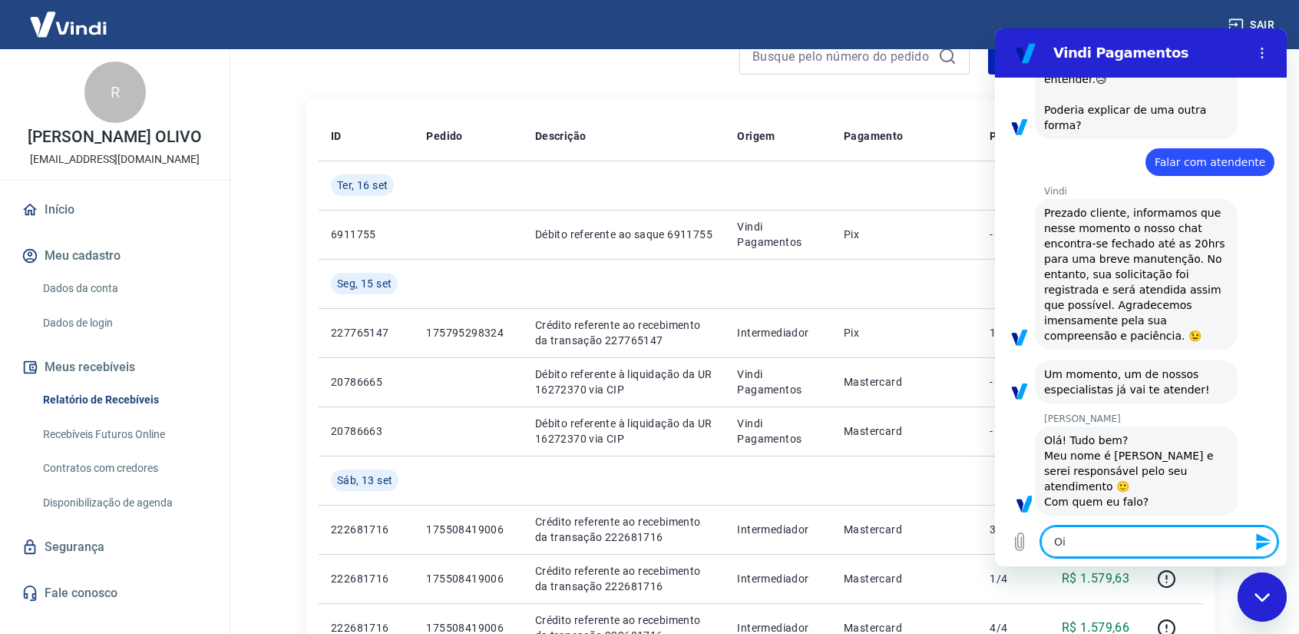
type textarea "x"
type textarea "Oi m"
type textarea "x"
type textarea "Oi ma"
type textarea "x"
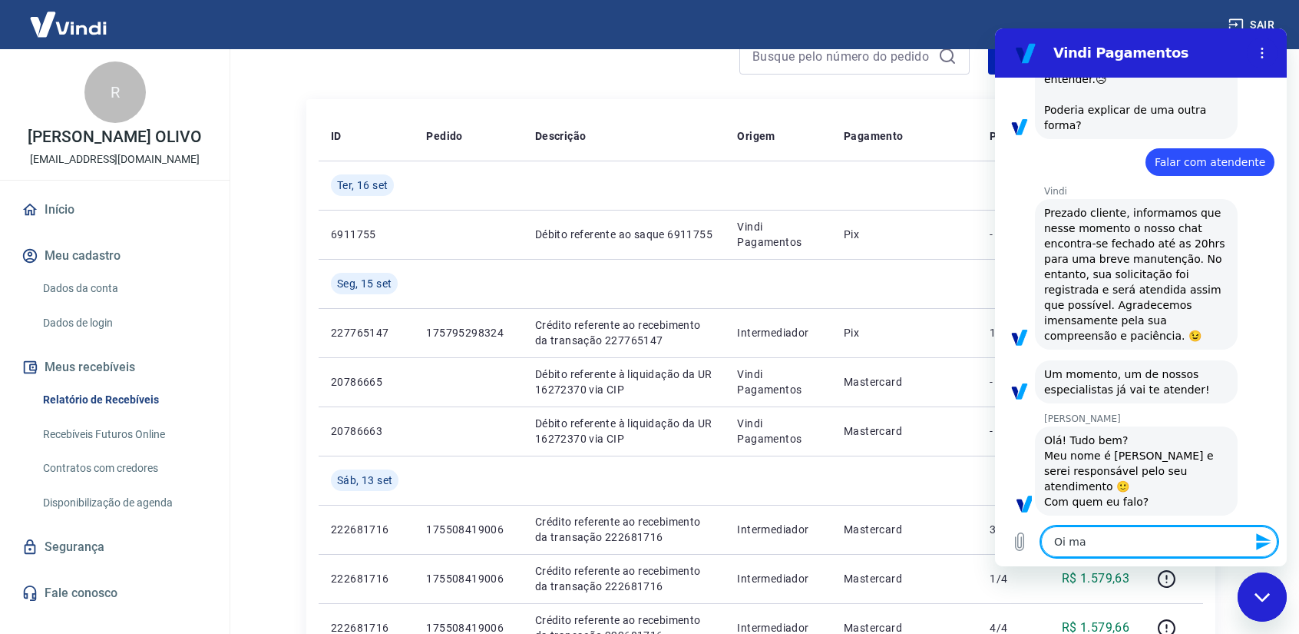
type textarea "Oi may"
type textarea "x"
type textarea "Oi maya"
type textarea "x"
type textarea "Oi mayar"
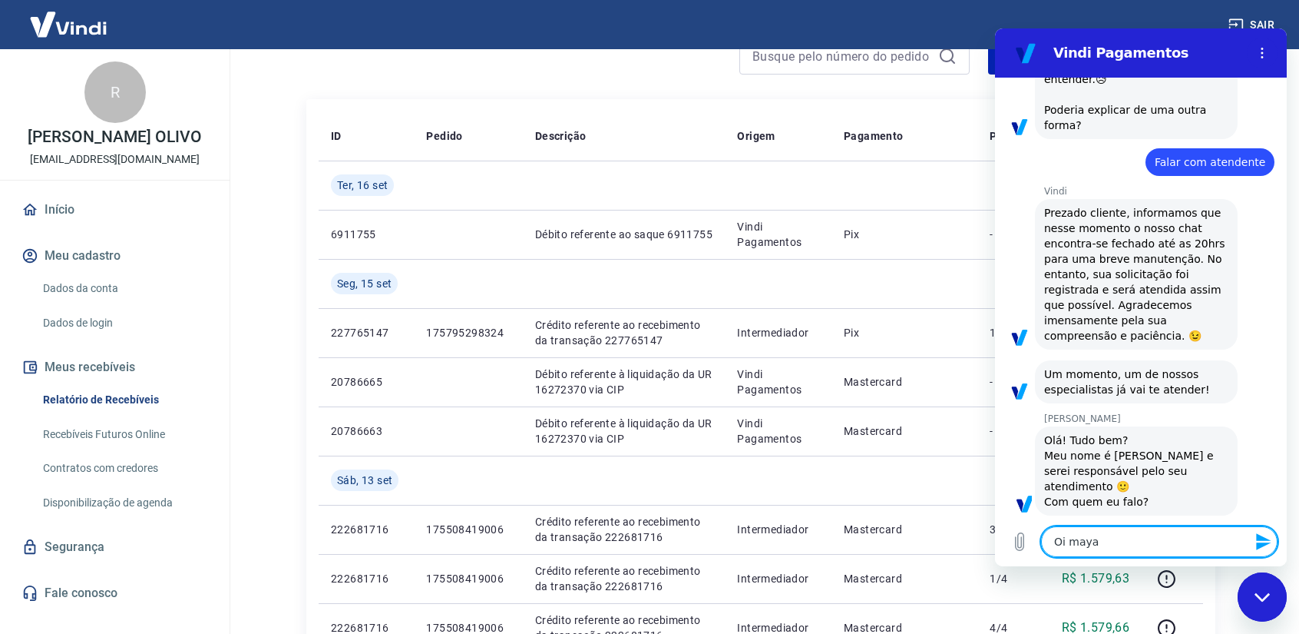
type textarea "x"
type textarea "Oi mayara"
type textarea "x"
type textarea "Oi ayara"
type textarea "x"
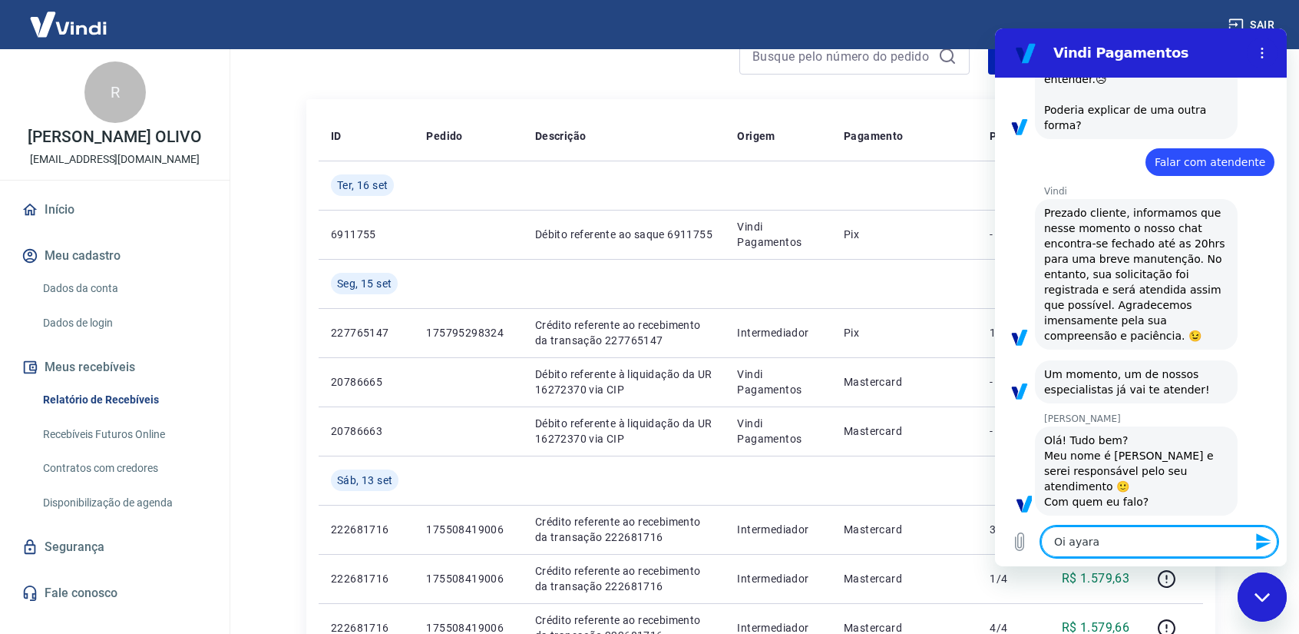
type textarea "Oi Mayara"
type textarea "x"
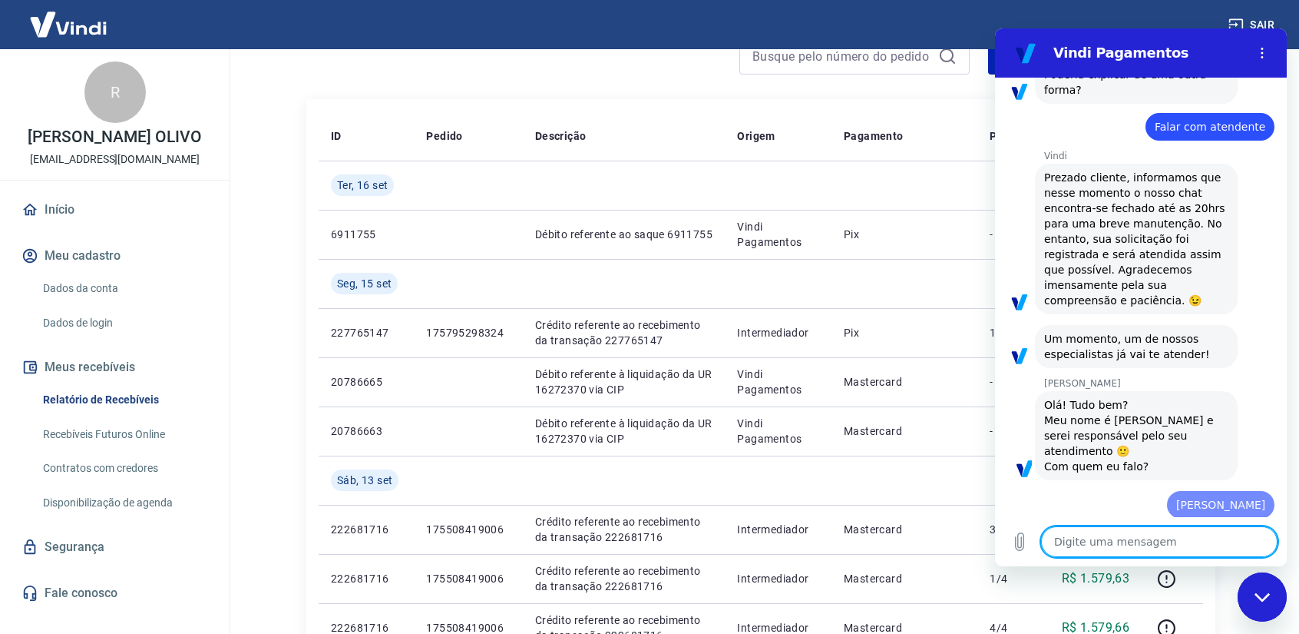
type textarea "x"
type textarea "A"
type textarea "x"
type textarea "Aq"
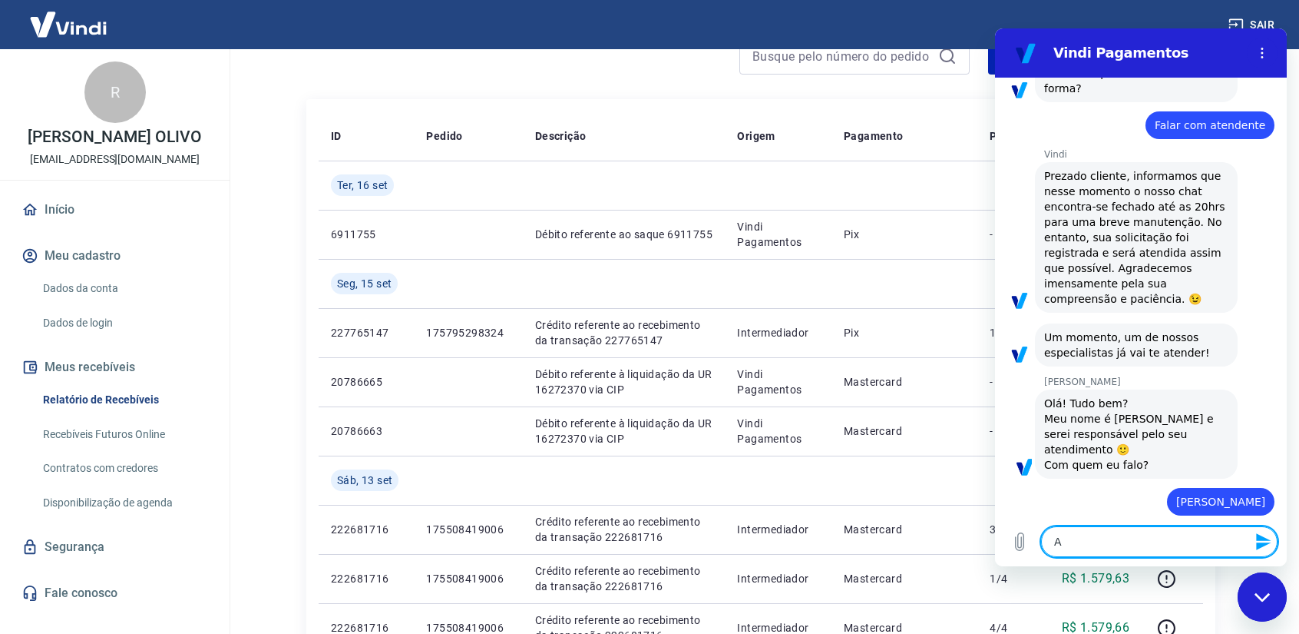
type textarea "x"
type textarea "Aqu"
type textarea "x"
type textarea "Aqui"
type textarea "x"
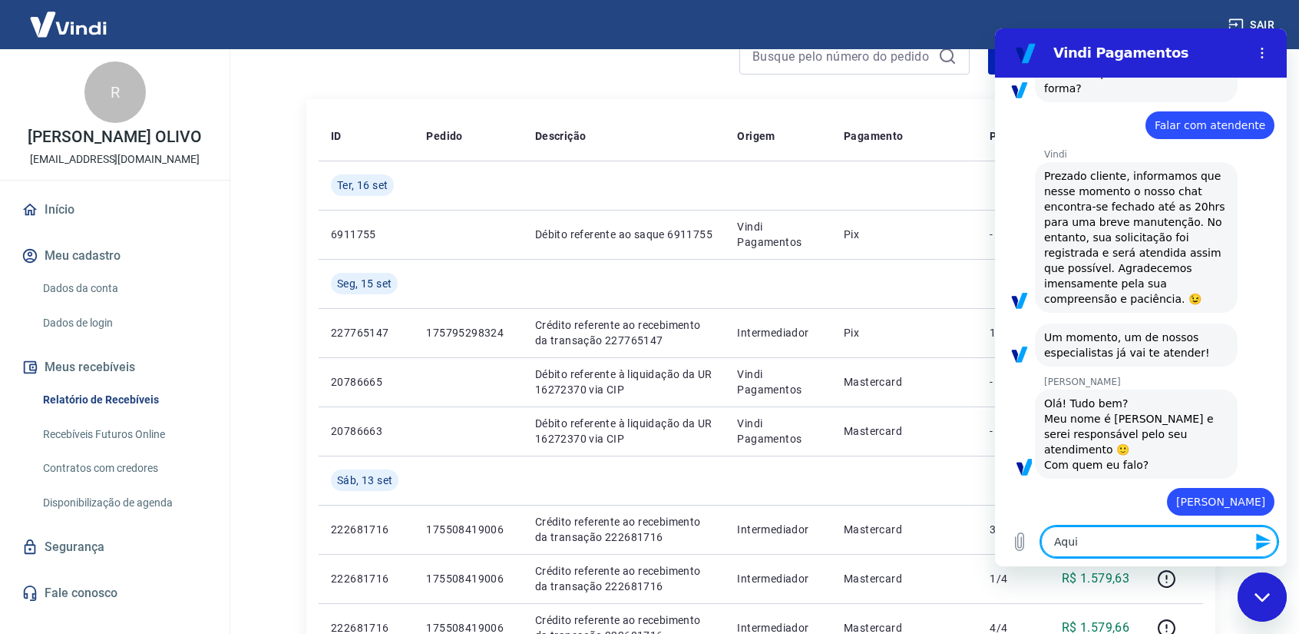
type textarea "Aqui"
type textarea "x"
type textarea "Aqui é"
type textarea "x"
type textarea "Aqui é"
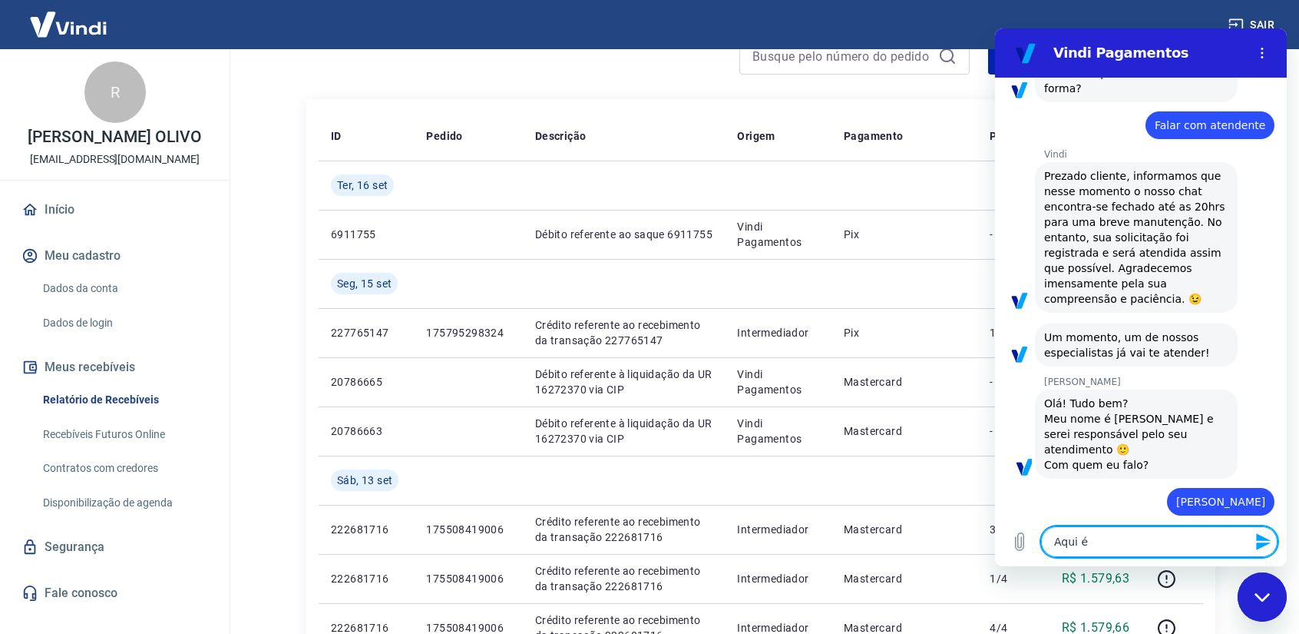
type textarea "x"
type textarea "Aqui é o"
type textarea "x"
type textarea "Aqui é o"
type textarea "x"
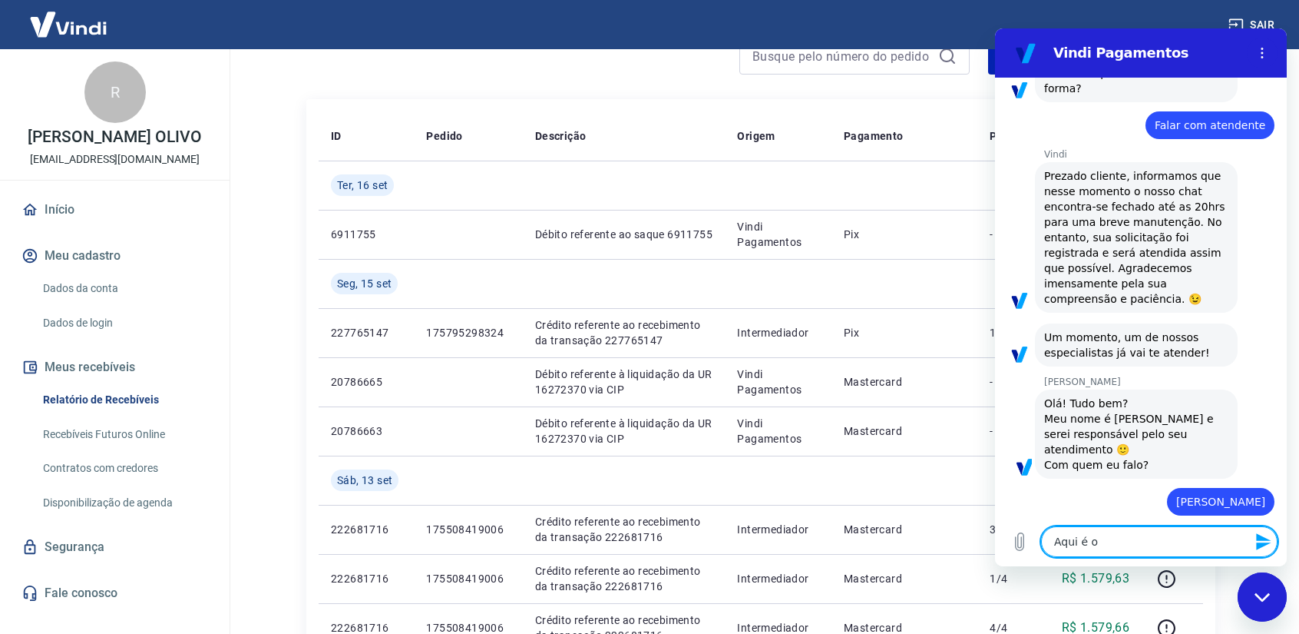
type textarea "Aqui é o R"
type textarea "x"
type textarea "Aqui é o Re"
type textarea "x"
type textarea "Aqui é o Ren"
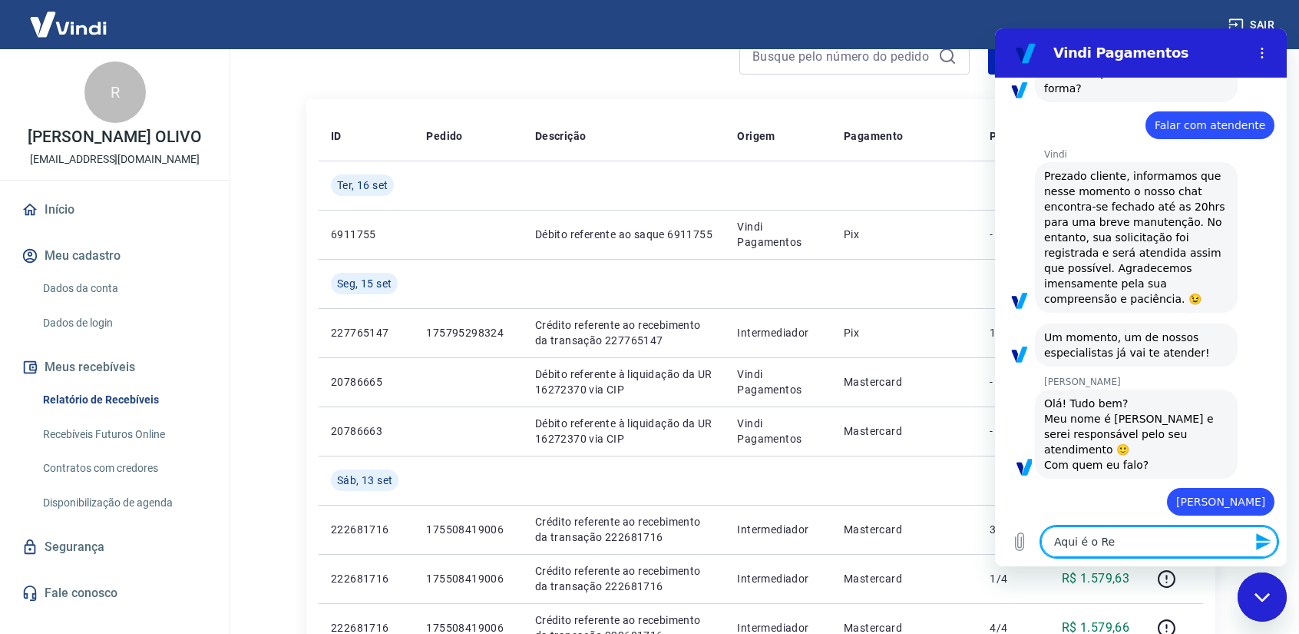
type textarea "x"
type textarea "Aqui é o Rena"
type textarea "x"
type textarea "Aqui é o Renan"
type textarea "x"
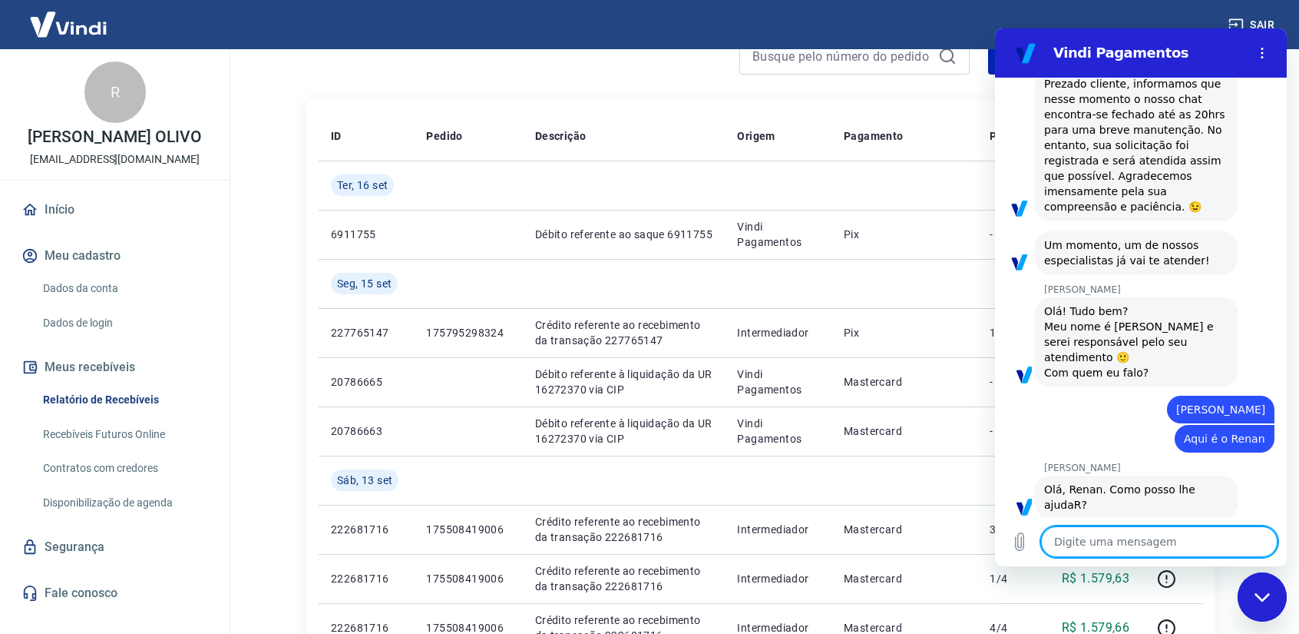
scroll to position [1088, 0]
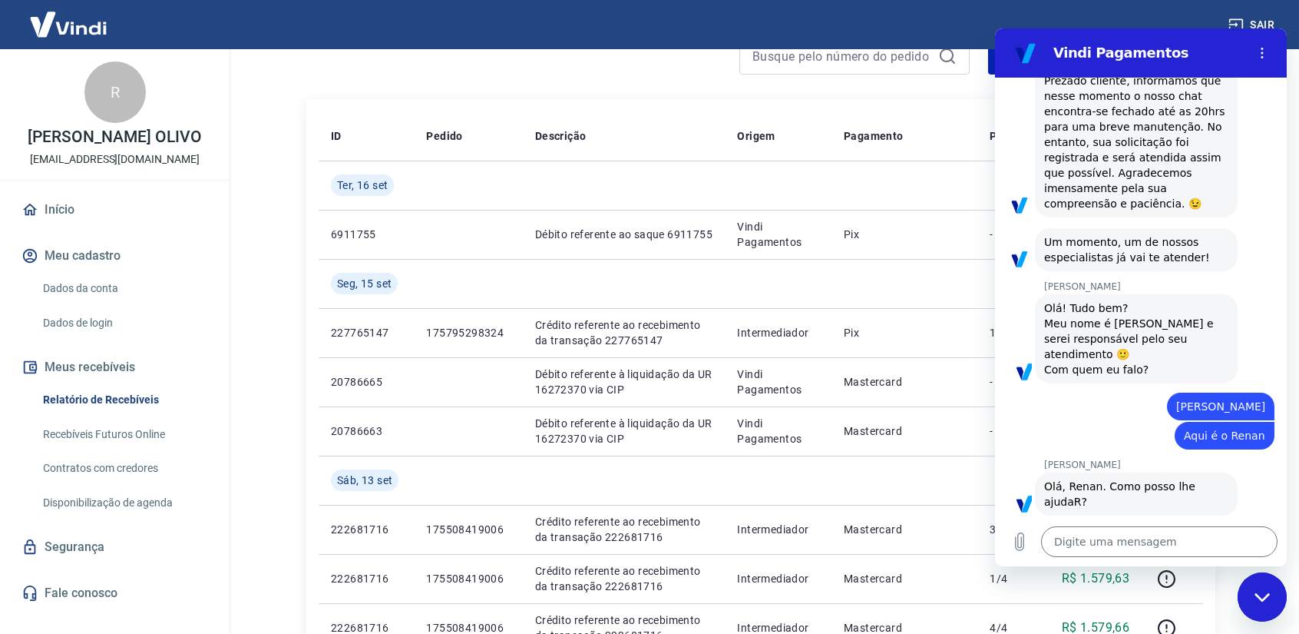
click at [1261, 605] on div "Fechar janela de mensagens" at bounding box center [1263, 597] width 46 height 46
type textarea "x"
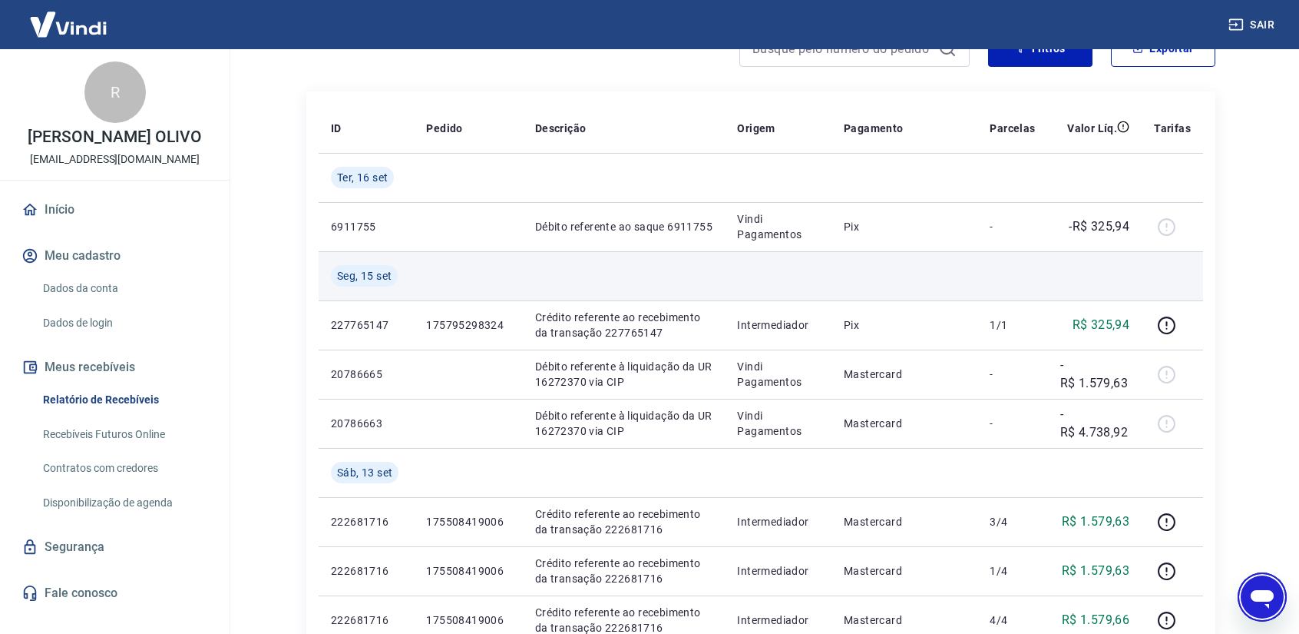
scroll to position [154, 0]
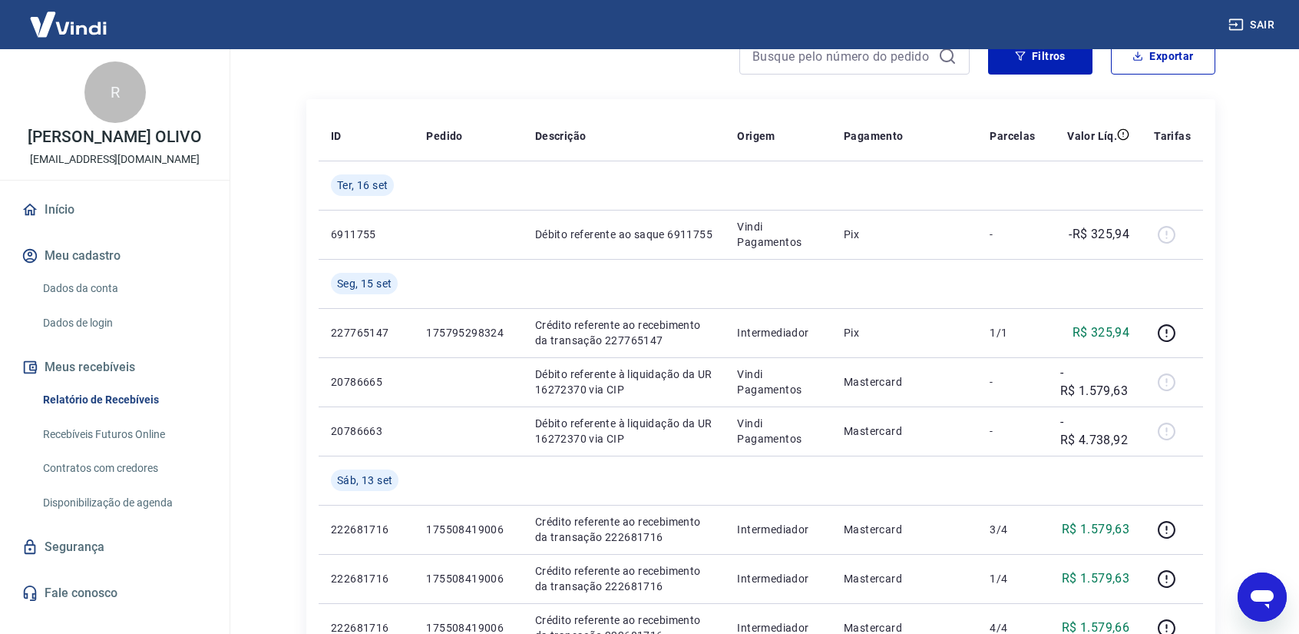
click at [1256, 592] on icon "Abrir janela de mensagens" at bounding box center [1262, 599] width 23 height 18
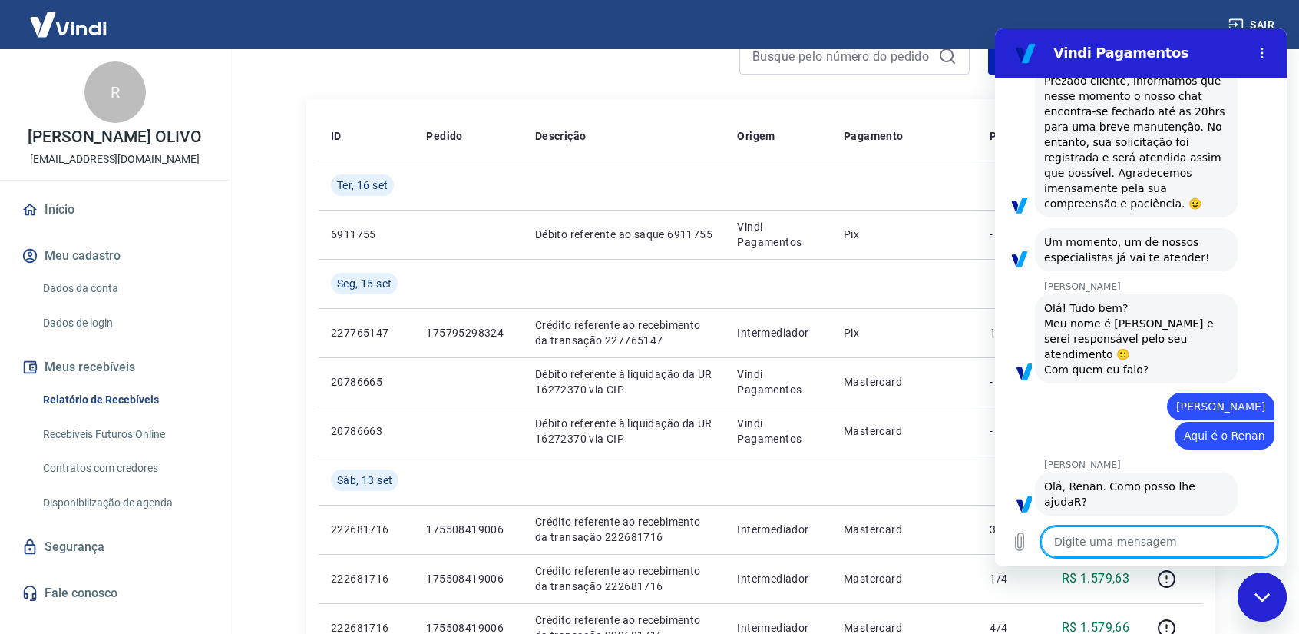
click at [1172, 542] on textarea at bounding box center [1159, 541] width 237 height 31
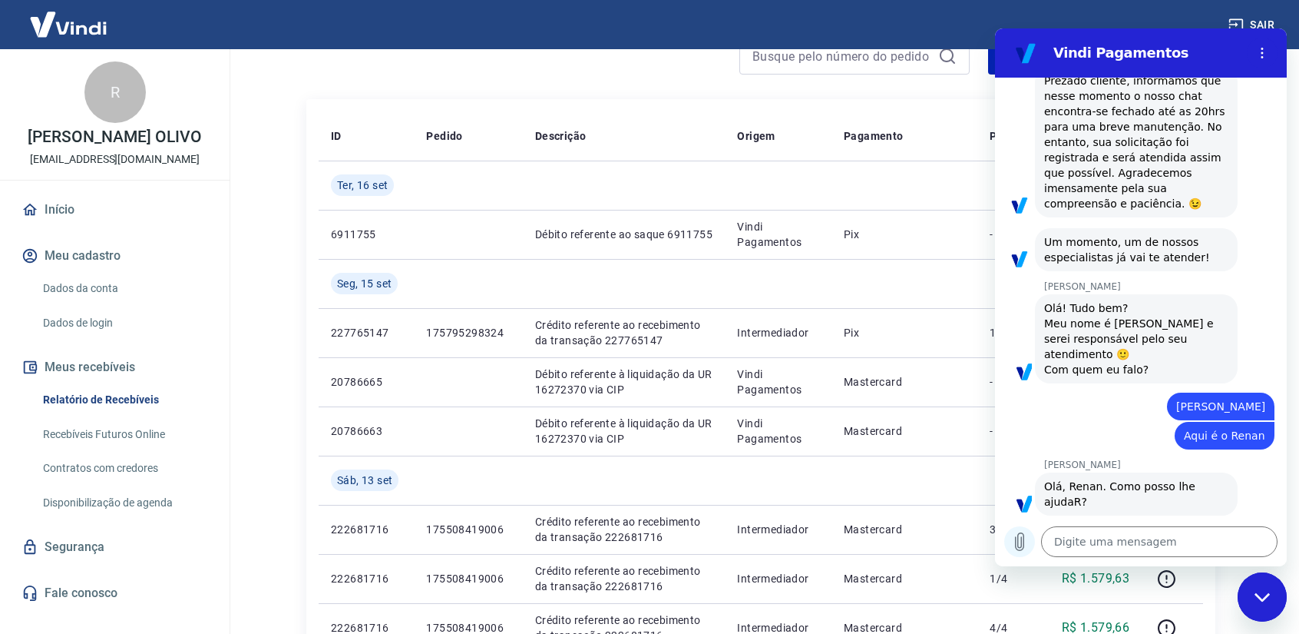
click at [1016, 544] on icon "Carregar arquivo" at bounding box center [1020, 542] width 8 height 18
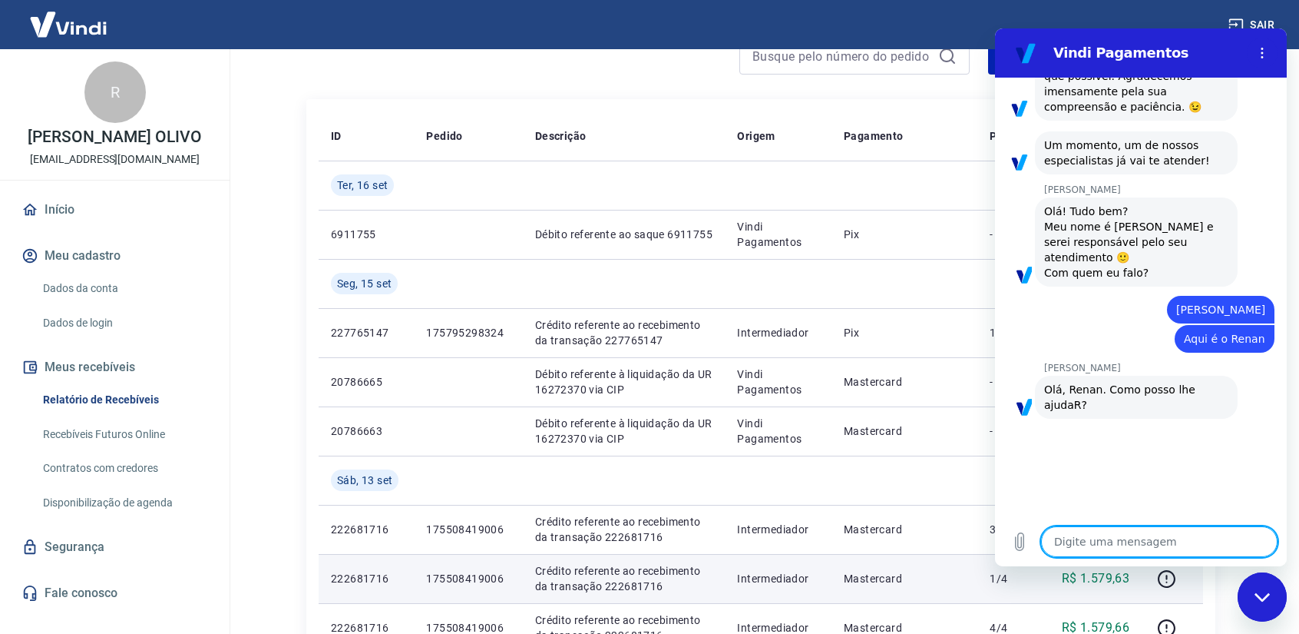
scroll to position [1183, 0]
type textarea "x"
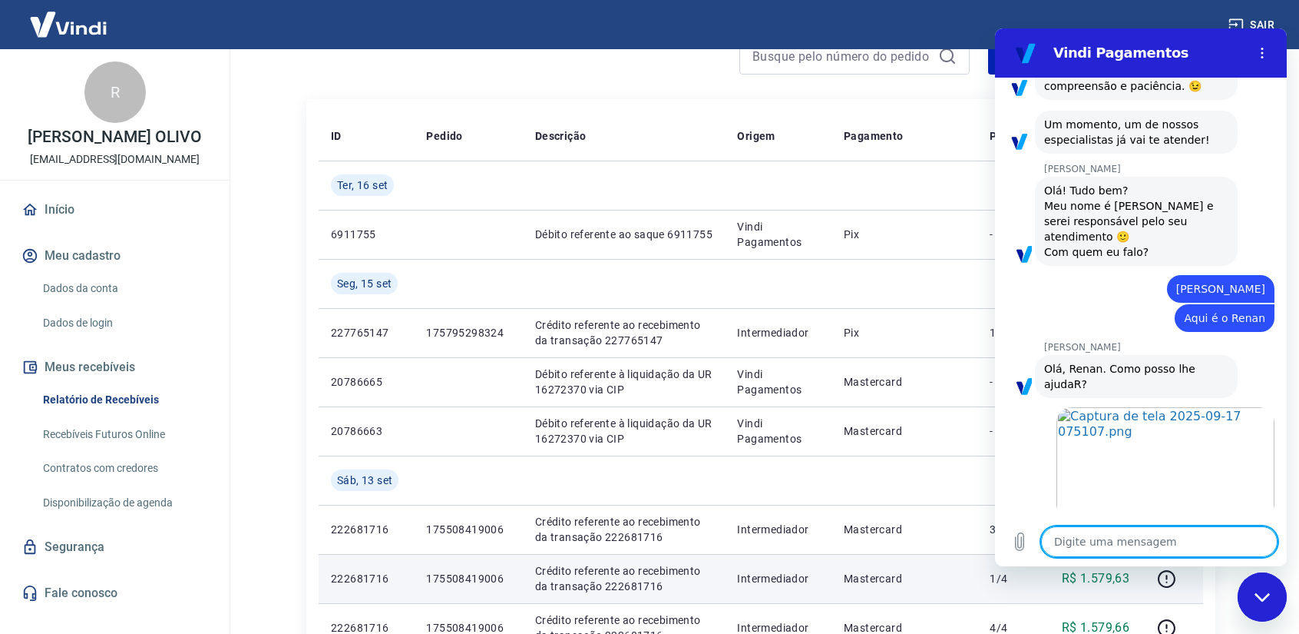
scroll to position [1209, 0]
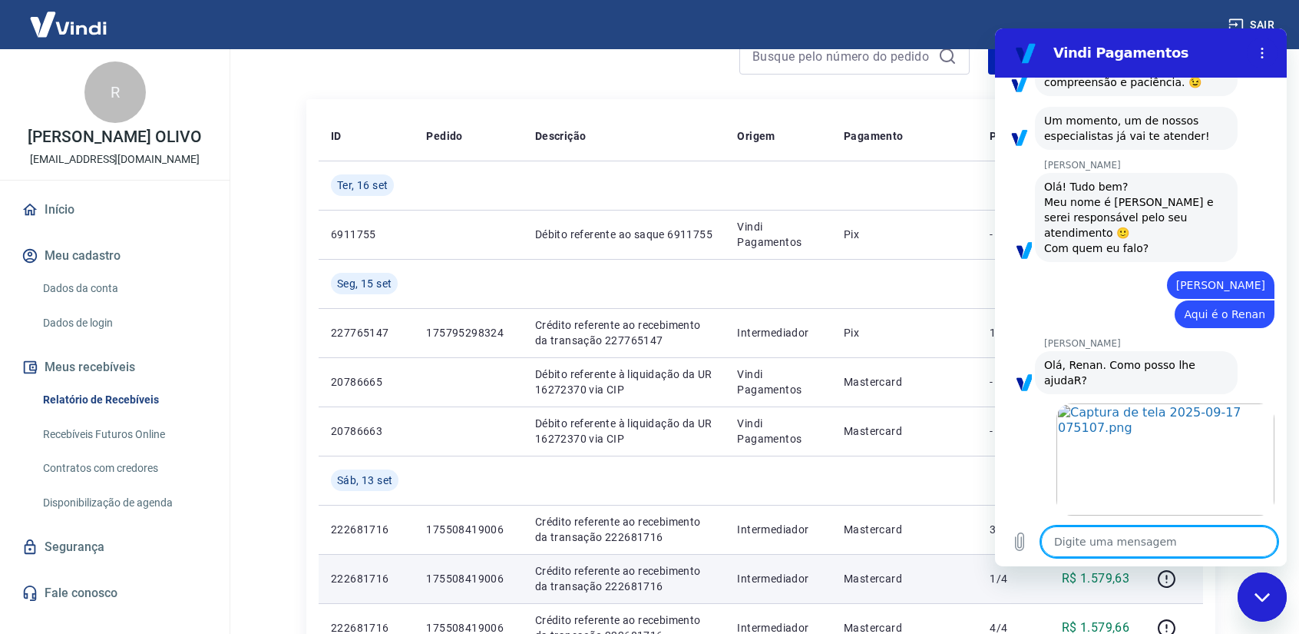
type textarea "N"
type textarea "x"
type textarea "Nã"
type textarea "x"
type textarea "Não"
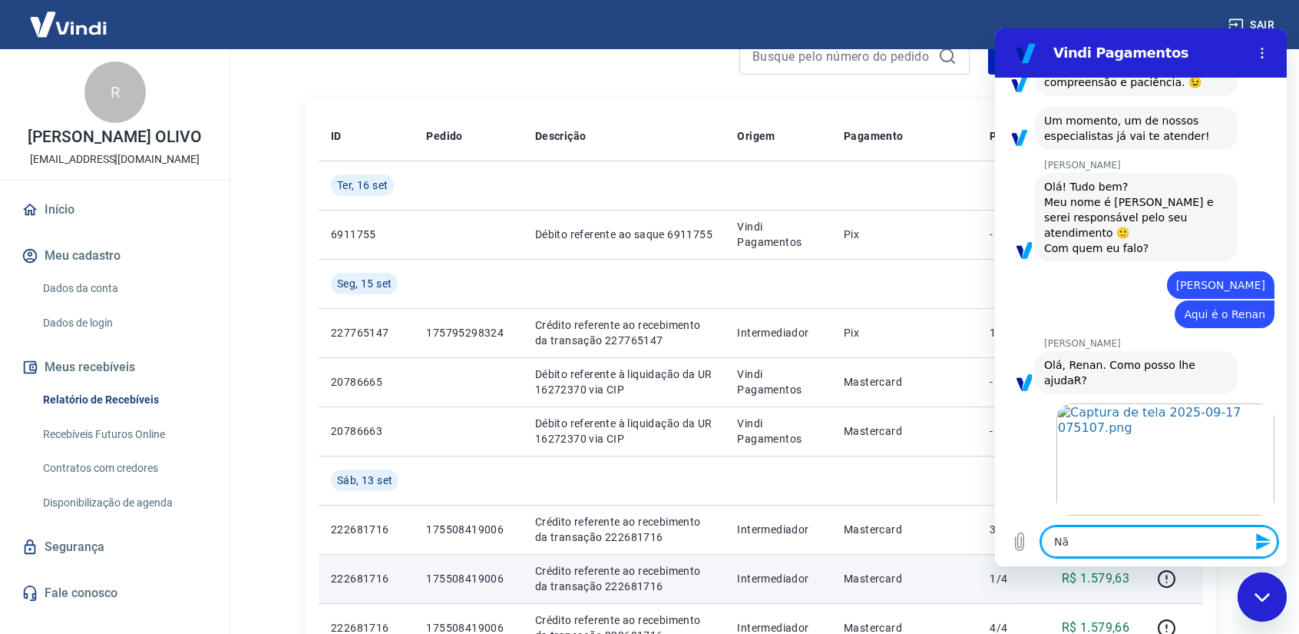
type textarea "x"
type textarea "Nãoc"
type textarea "x"
type textarea "Nãoco"
type textarea "x"
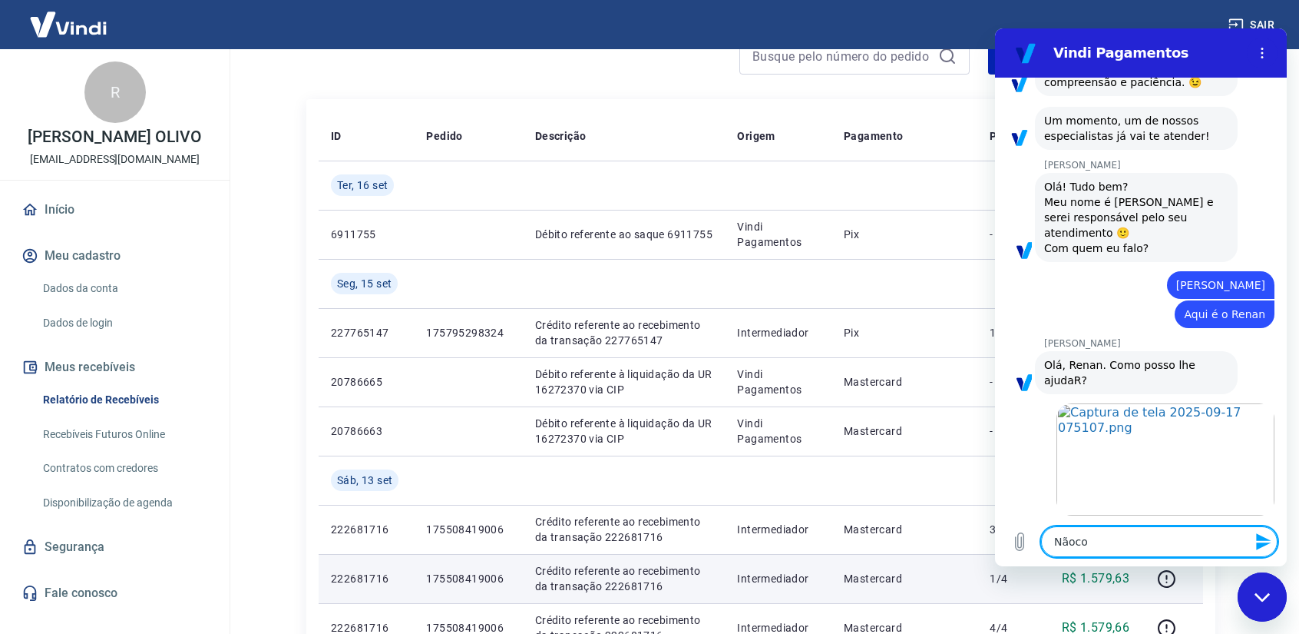
type textarea "Nãoc"
type textarea "x"
type textarea "Não"
type textarea "x"
type textarea "Não"
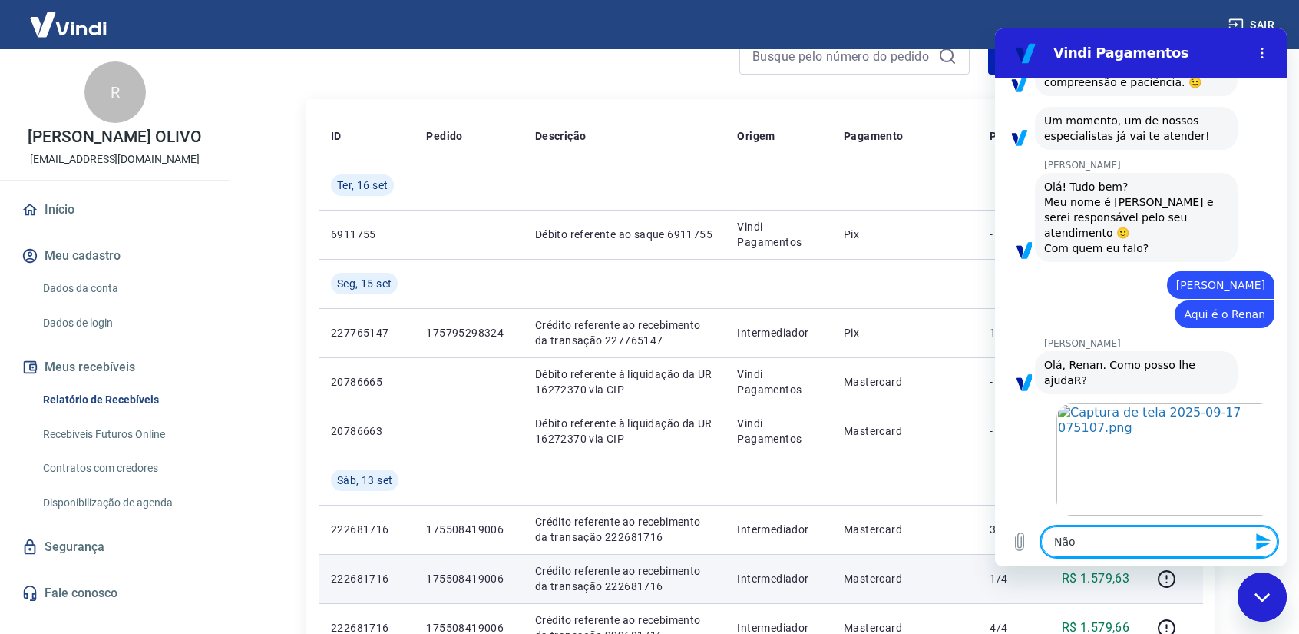
type textarea "x"
type textarea "Não c"
type textarea "x"
type textarea "Não co"
type textarea "x"
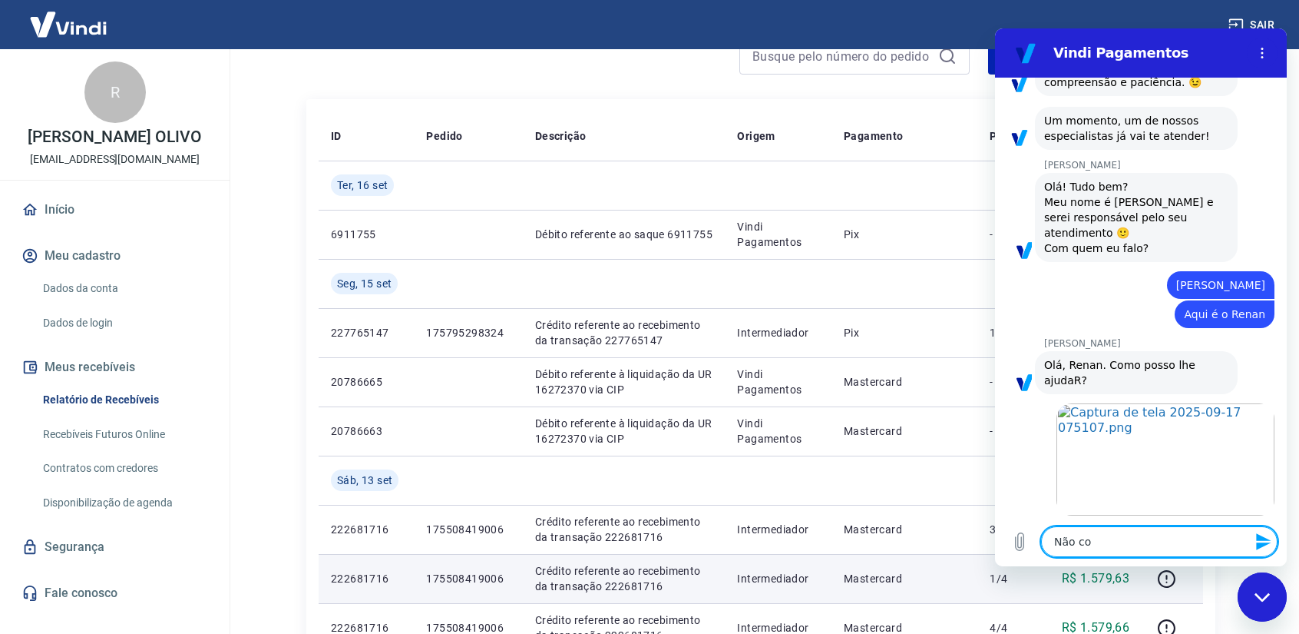
type textarea "Não con"
type textarea "x"
type textarea "Não cons"
type textarea "x"
type textarea "Não consi"
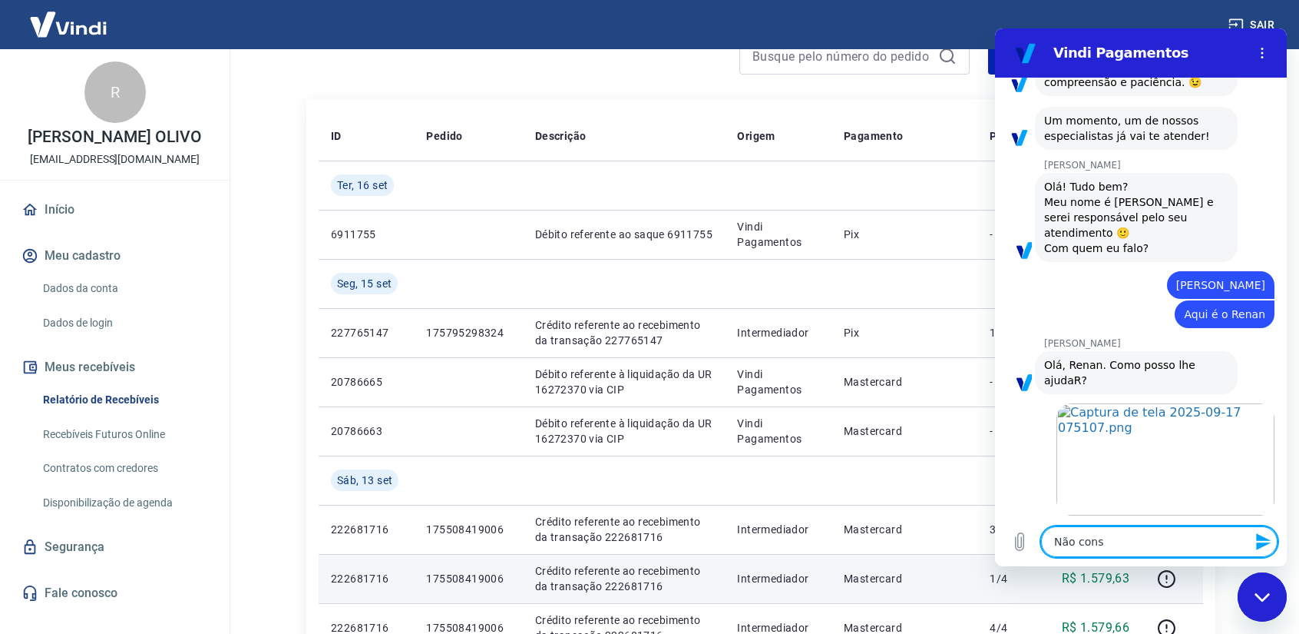
type textarea "x"
type textarea "Não consig"
type textarea "x"
type textarea "Não consigo"
type textarea "x"
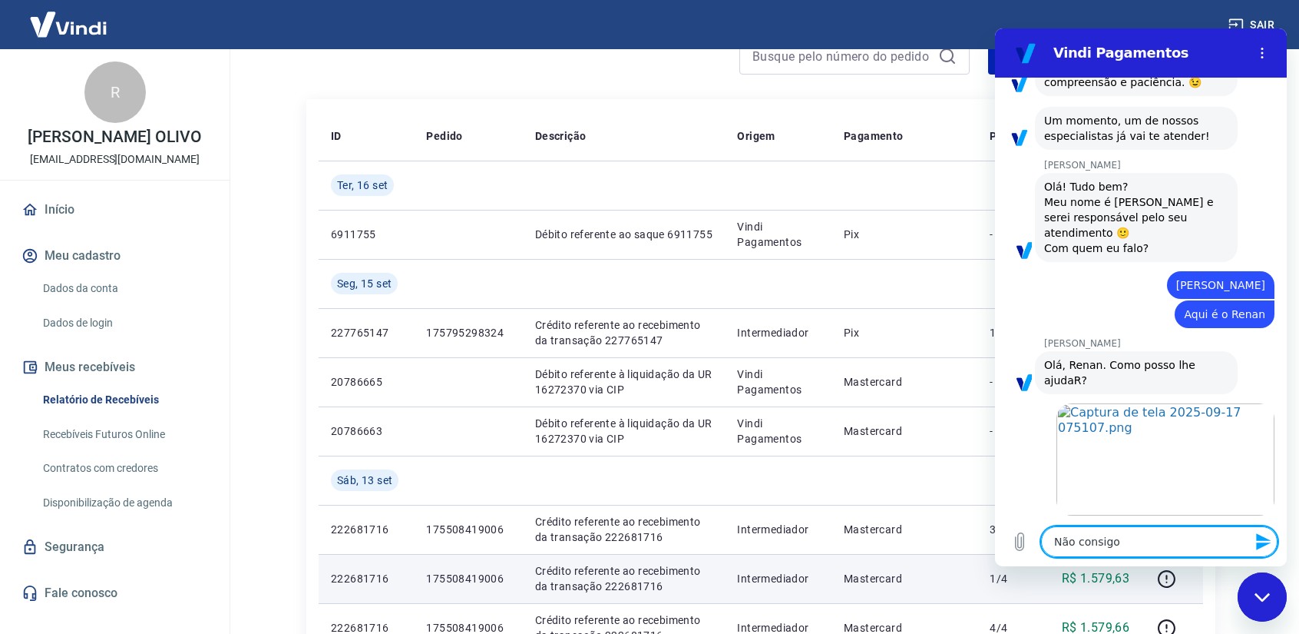
type textarea "Não consigo"
type textarea "x"
type textarea "Não consigo r"
type textarea "x"
type textarea "Não consigo re"
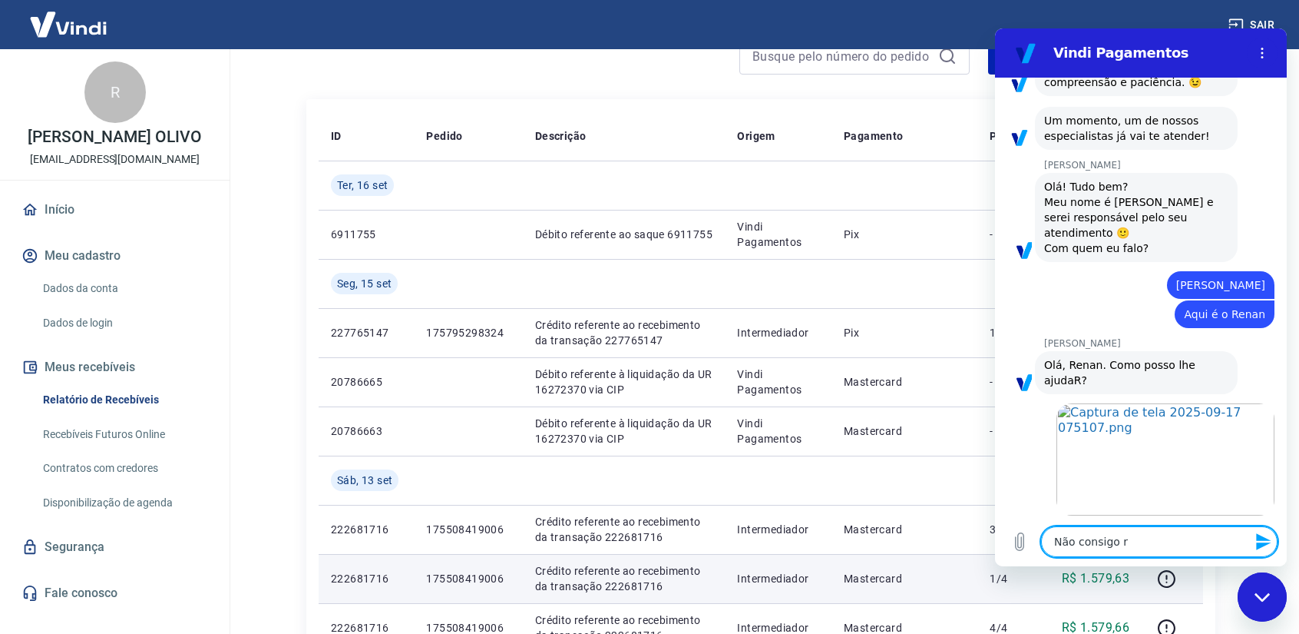
type textarea "x"
type textarea "Não consigo rel"
type textarea "x"
type textarea "Não consigo rela"
type textarea "x"
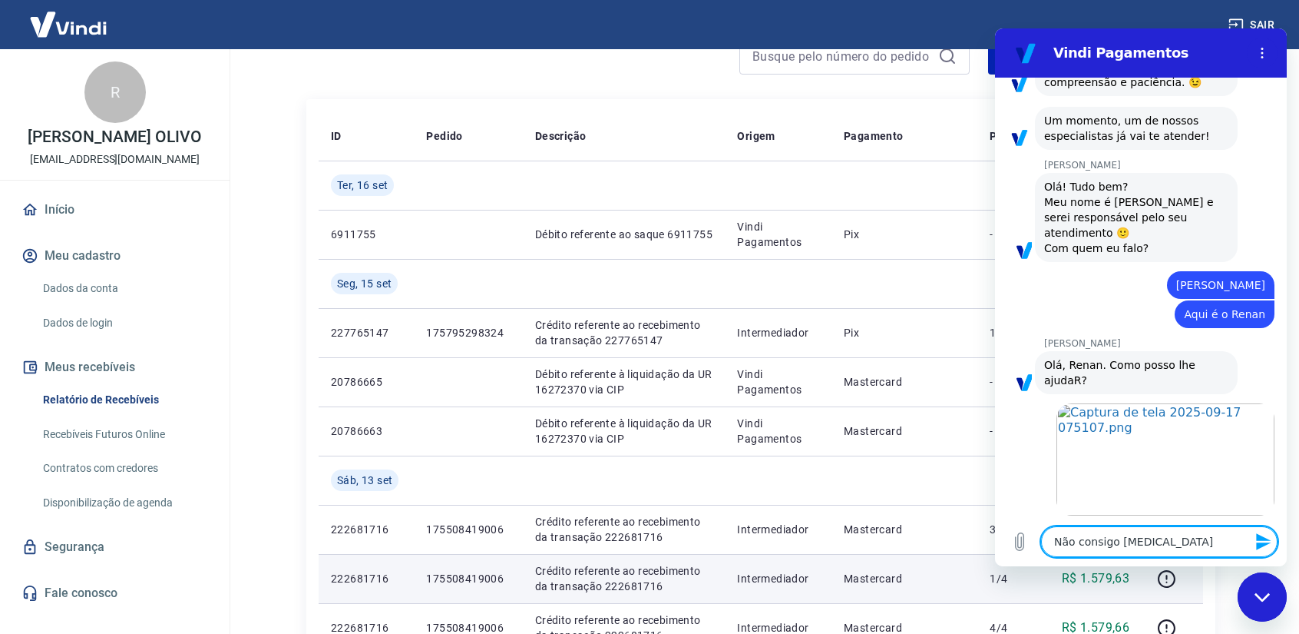
type textarea "Não consigo relac"
type textarea "x"
type textarea "Não consigo relaci"
type textarea "x"
type textarea "Não consigo relacio"
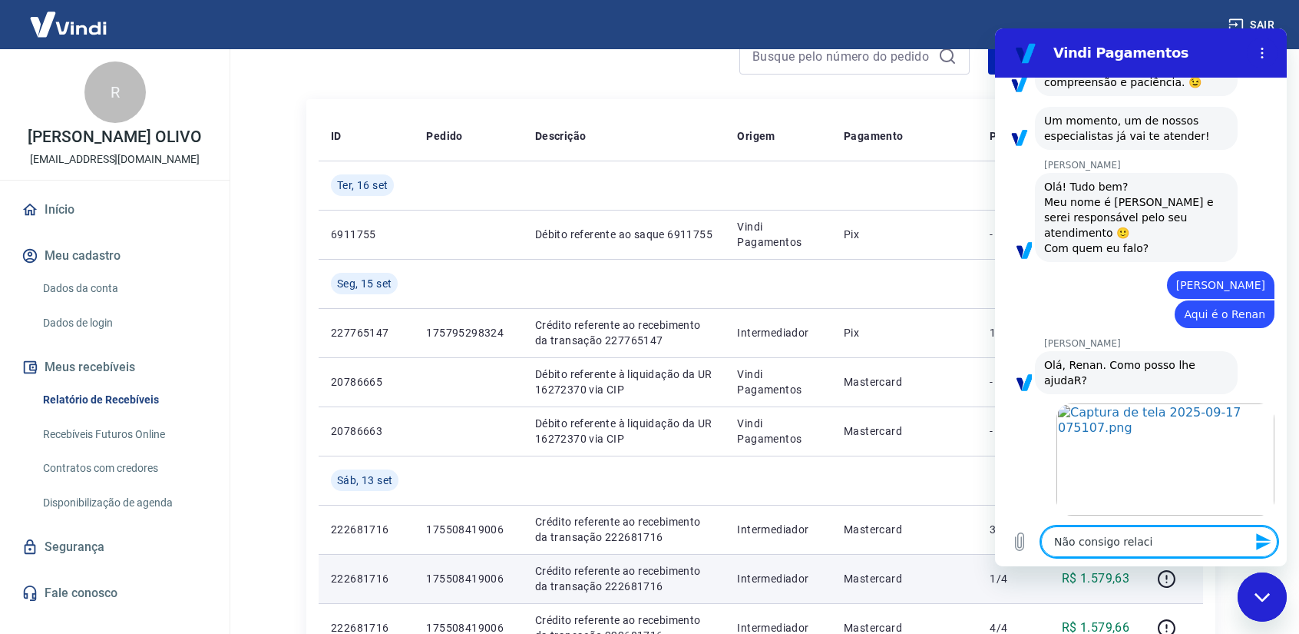
type textarea "x"
type textarea "Não consigo relacion"
type textarea "x"
type textarea "Não consigo relaciona"
type textarea "x"
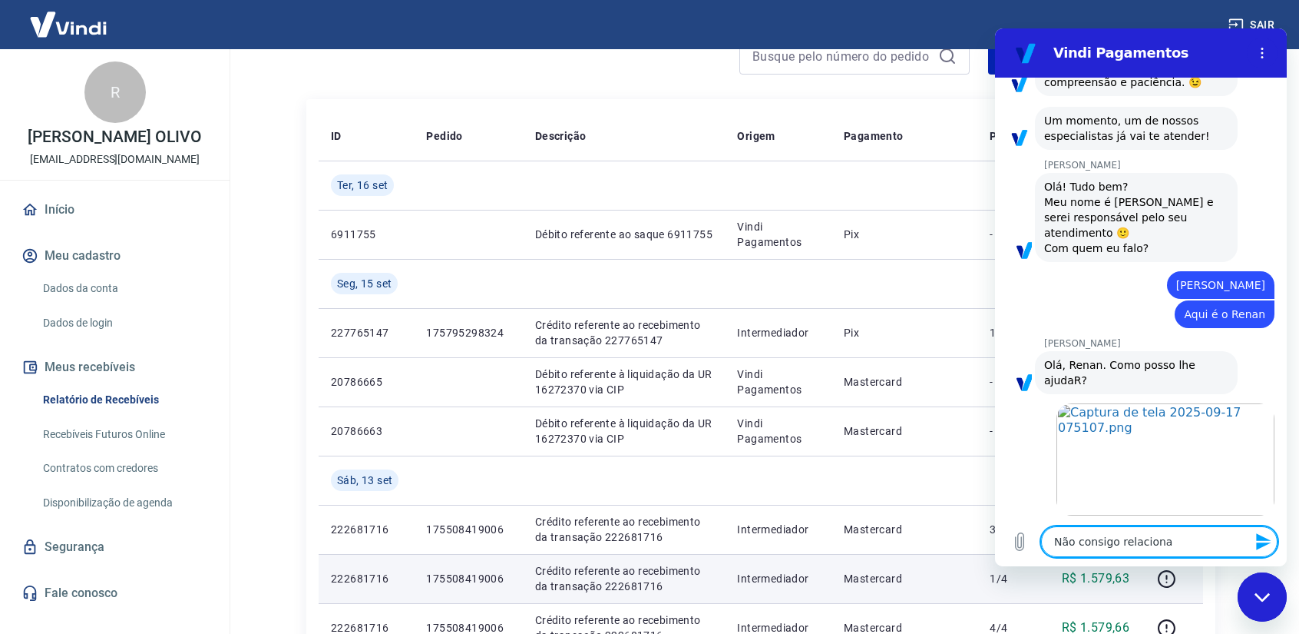
type textarea "Não consigo relacionar"
type textarea "x"
type textarea "Não consigo relacionar"
type textarea "x"
type textarea "Não consigo relacionar e"
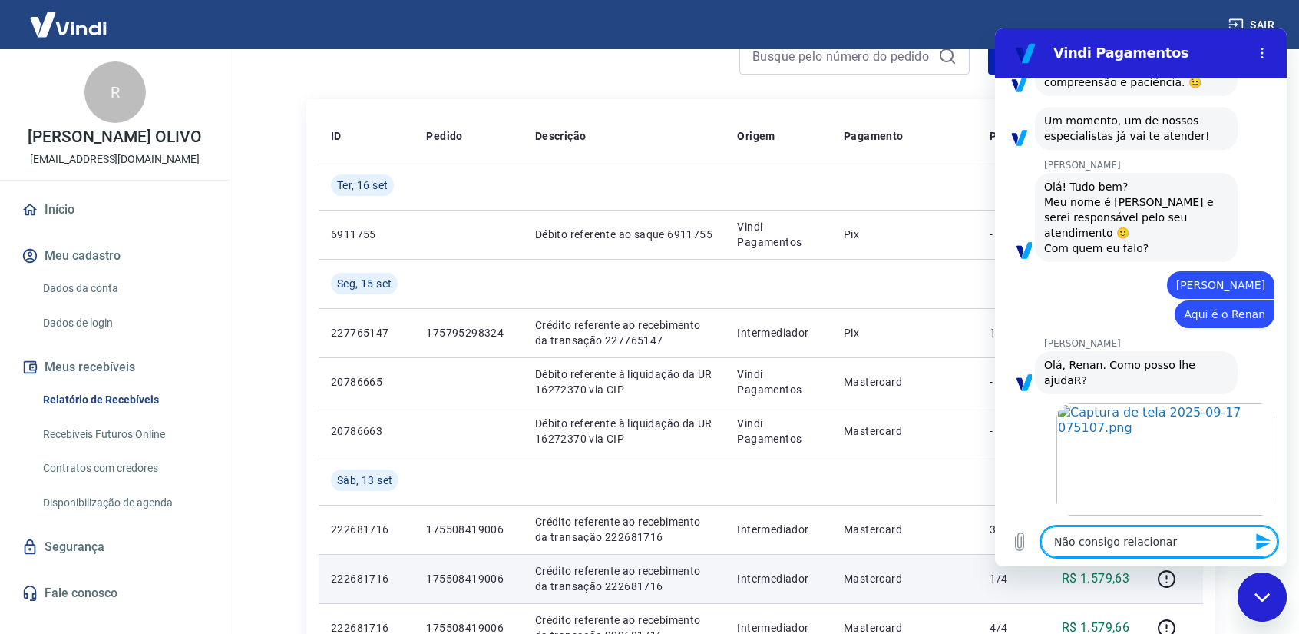
type textarea "x"
type textarea "Não consigo relacionar es"
type textarea "x"
type textarea "Não consigo relacionar ess"
type textarea "x"
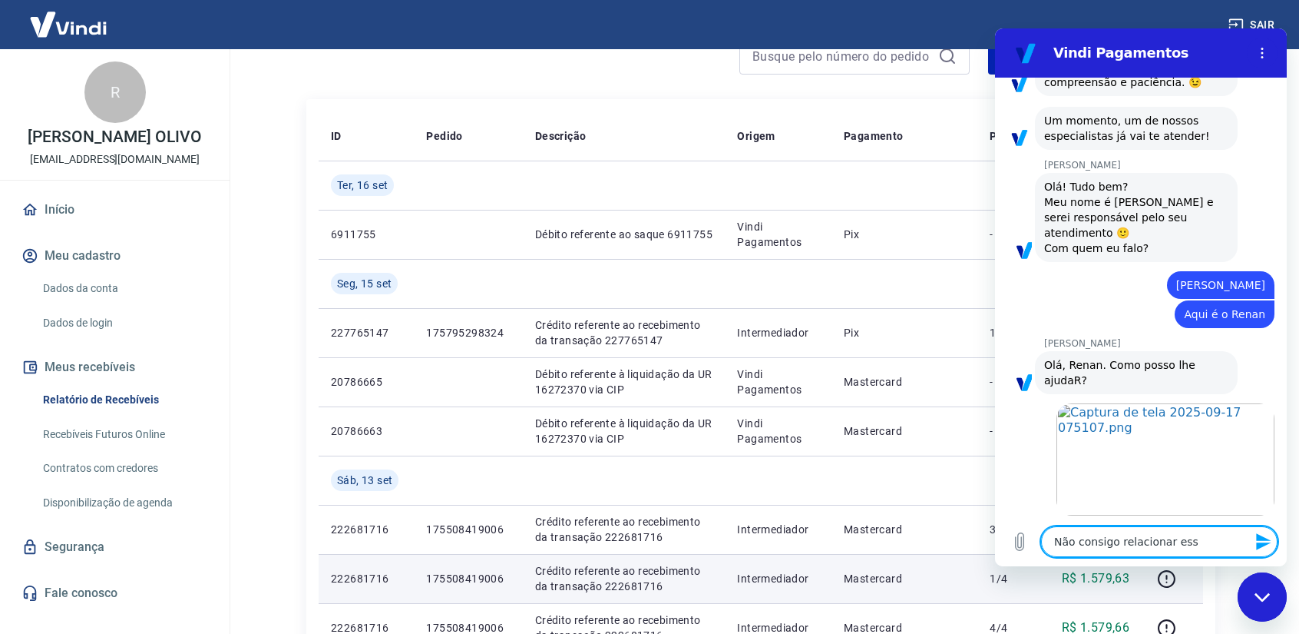
type textarea "Não consigo relacionar essa"
type textarea "x"
type textarea "Não consigo relacionar essas"
type textarea "x"
type textarea "Não consigo relacionar essas"
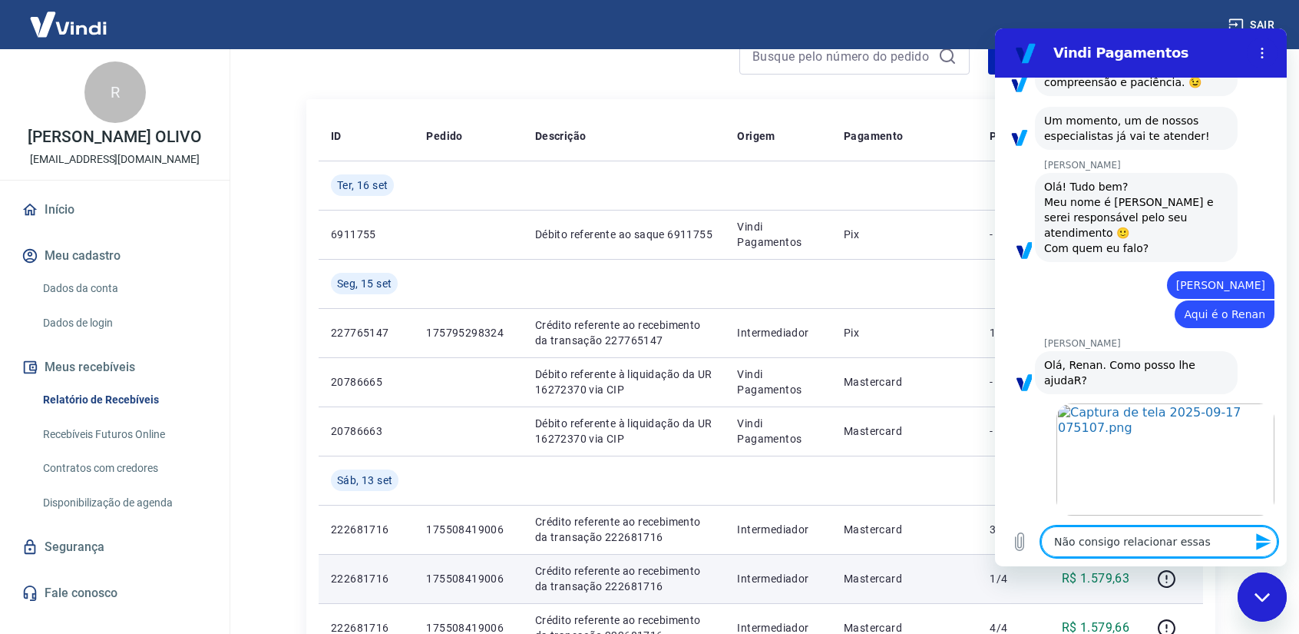
type textarea "x"
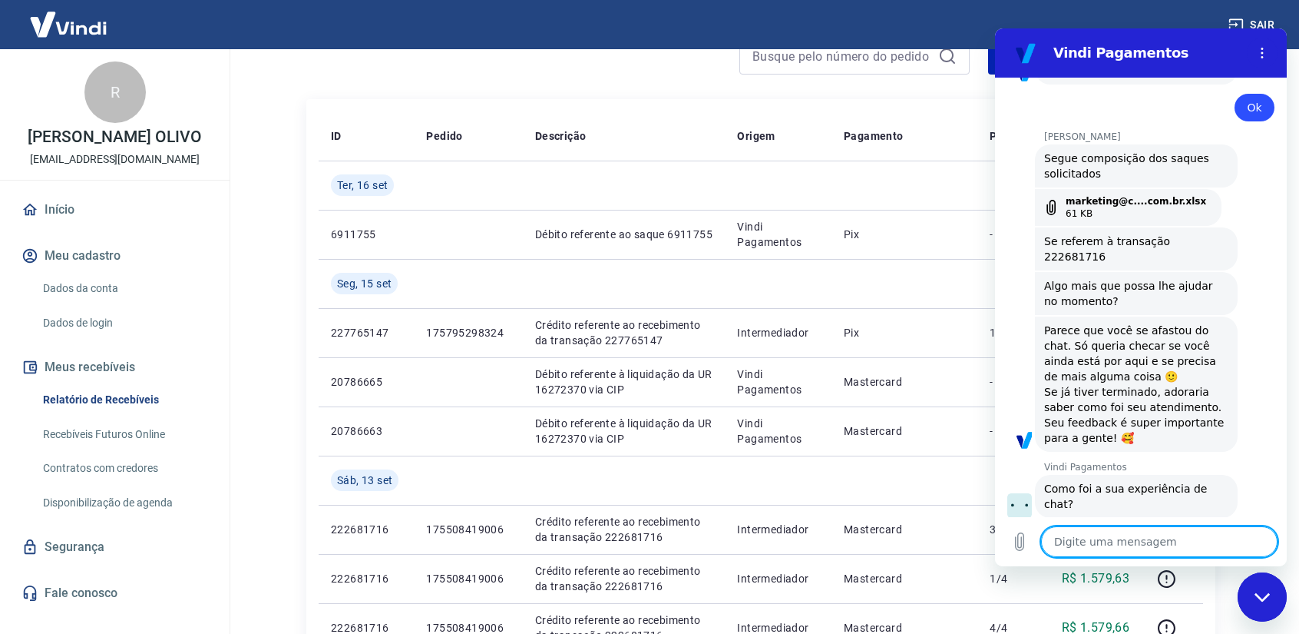
scroll to position [1817, 0]
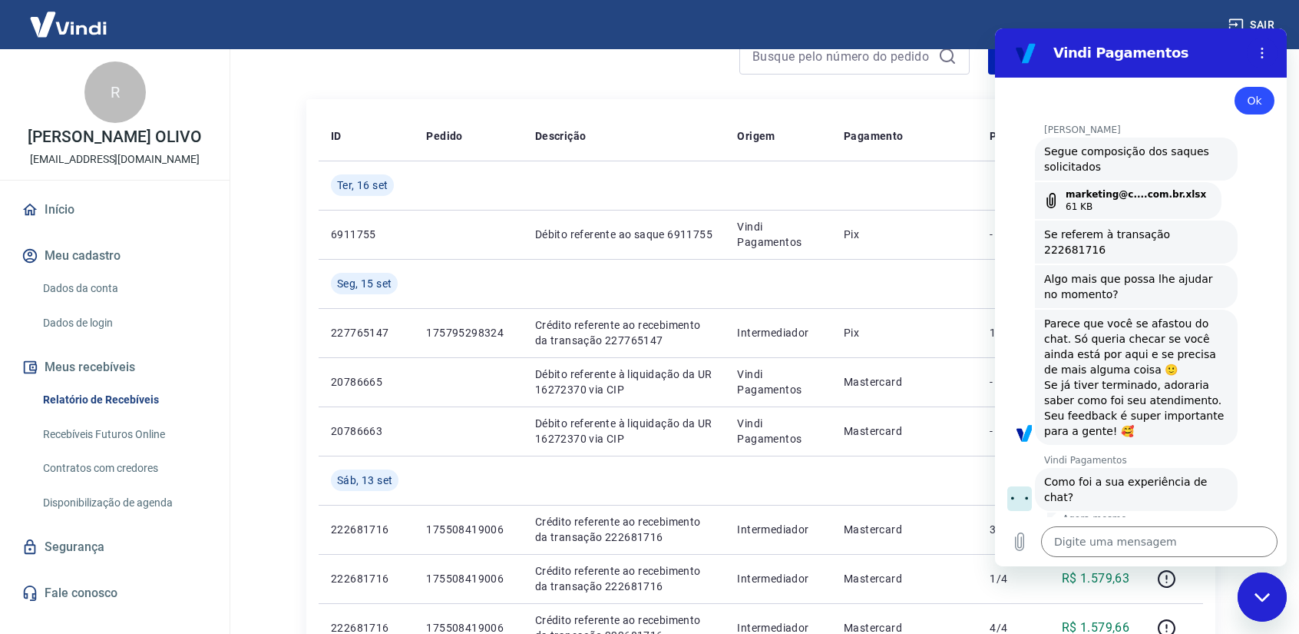
click at [1167, 227] on span "Se referem à transação 222681716" at bounding box center [1136, 242] width 184 height 31
copy span "222681716"
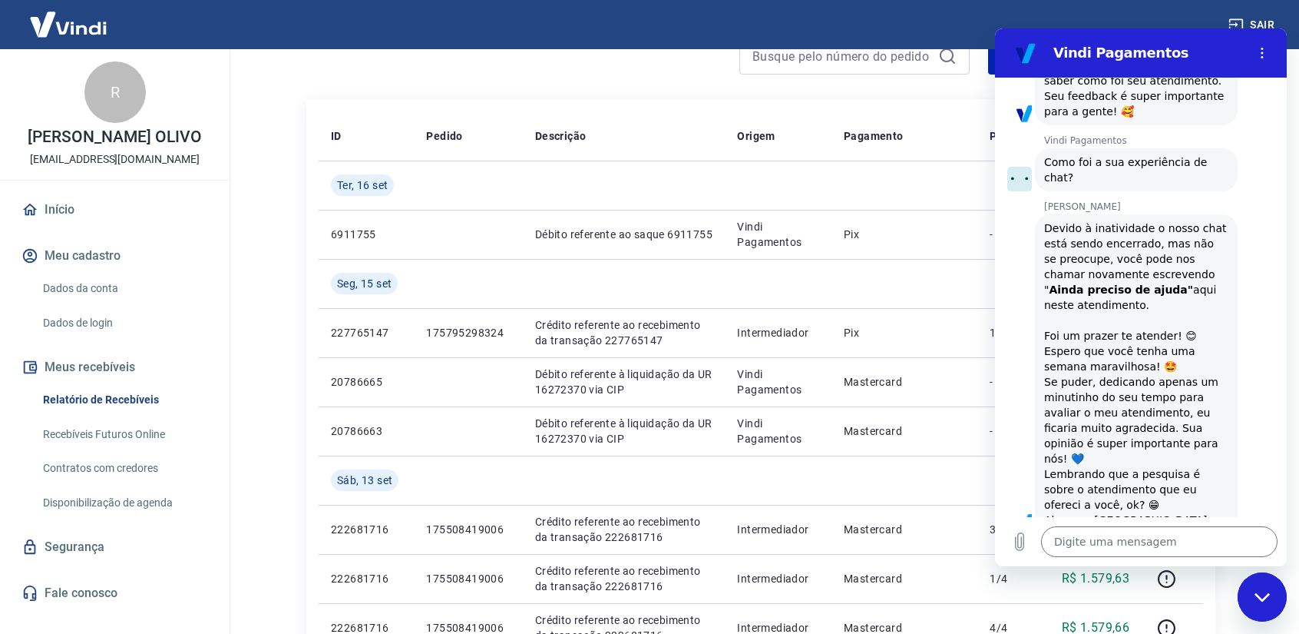
scroll to position [2210, 0]
